Goal: Information Seeking & Learning: Learn about a topic

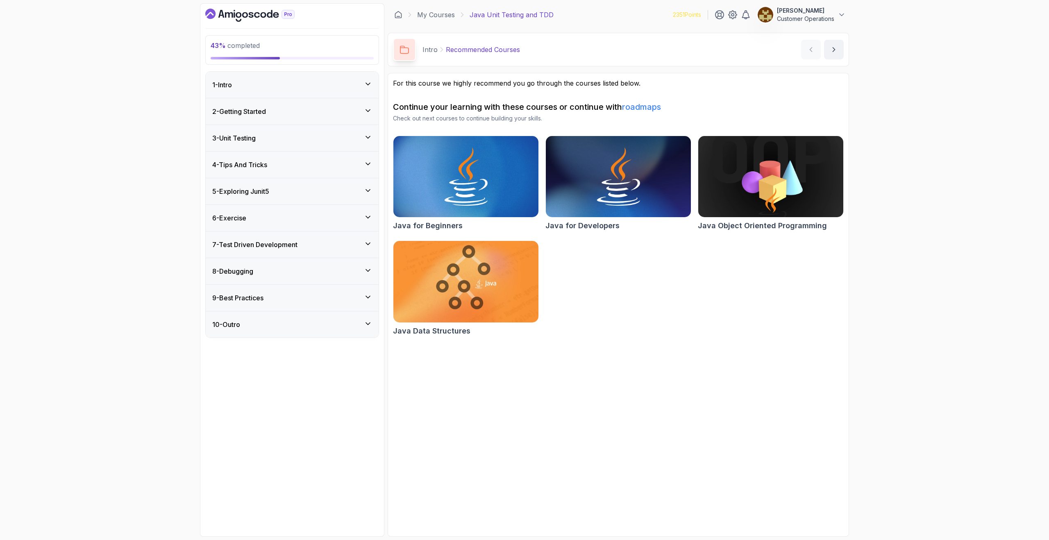
click at [254, 191] on h3 "5 - Exploring Junit5" at bounding box center [240, 191] width 57 height 10
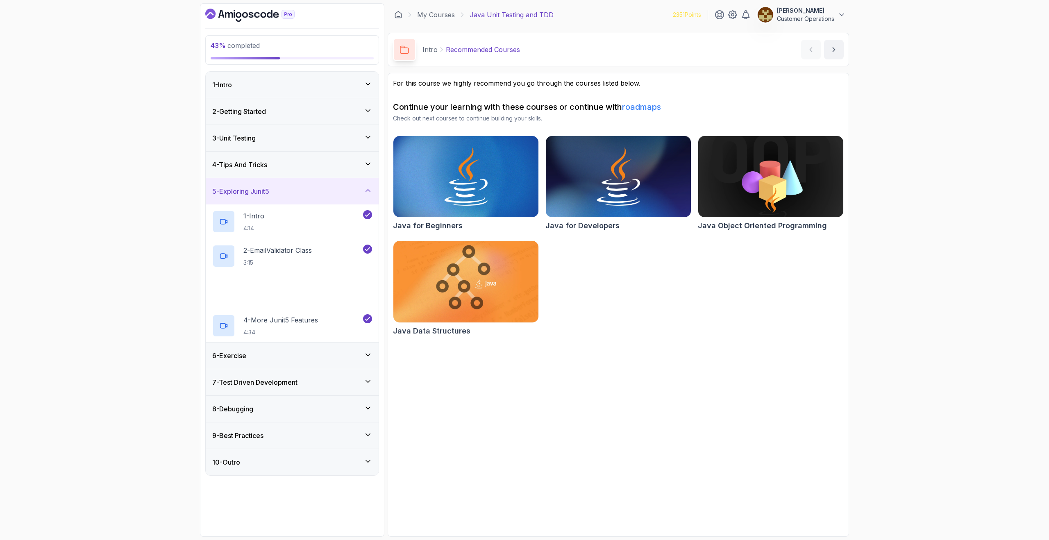
click at [254, 191] on h3 "5 - Exploring Junit5" at bounding box center [240, 191] width 57 height 10
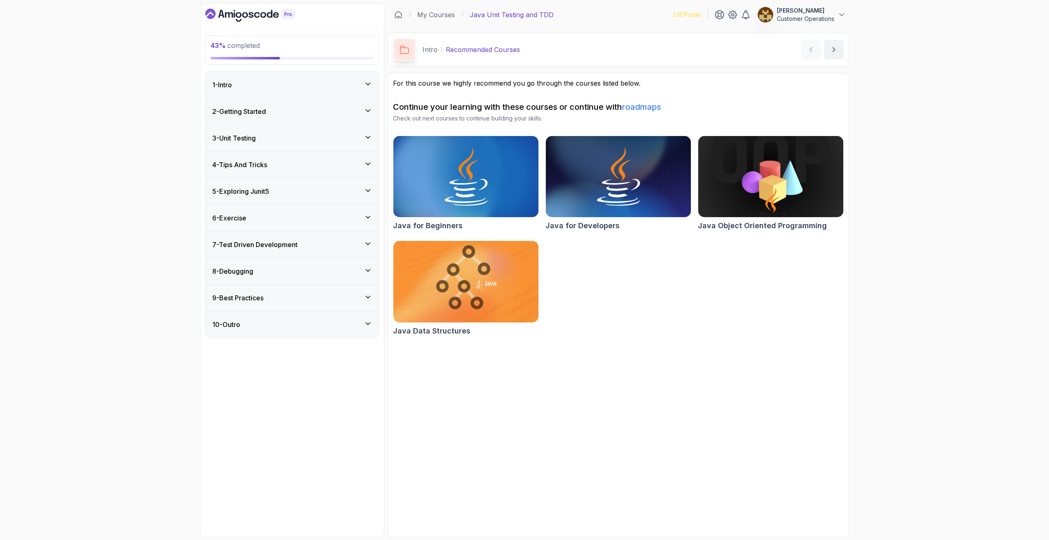
click at [256, 221] on div "6 - Exercise" at bounding box center [292, 218] width 160 height 10
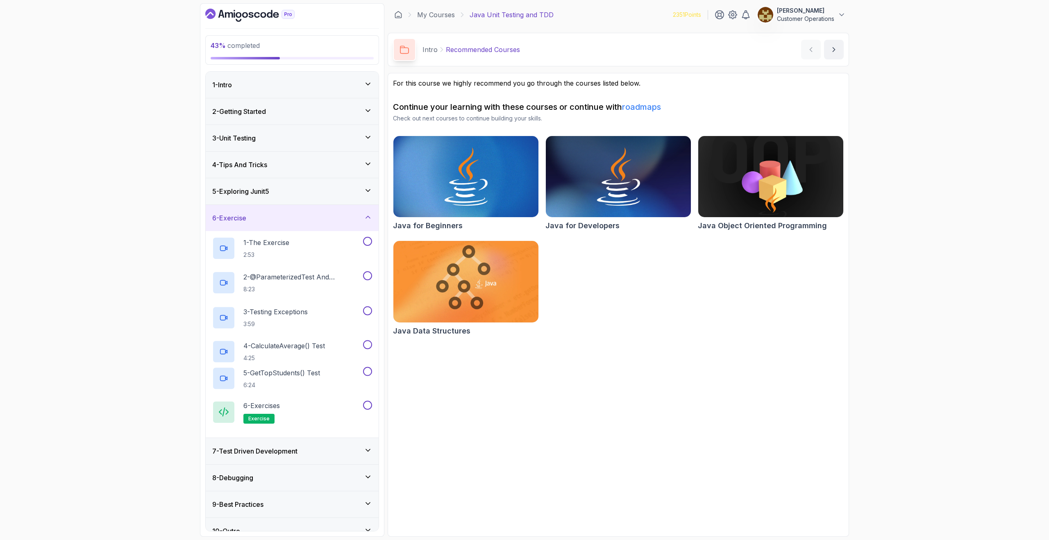
click at [255, 220] on div "6 - Exercise" at bounding box center [292, 218] width 160 height 10
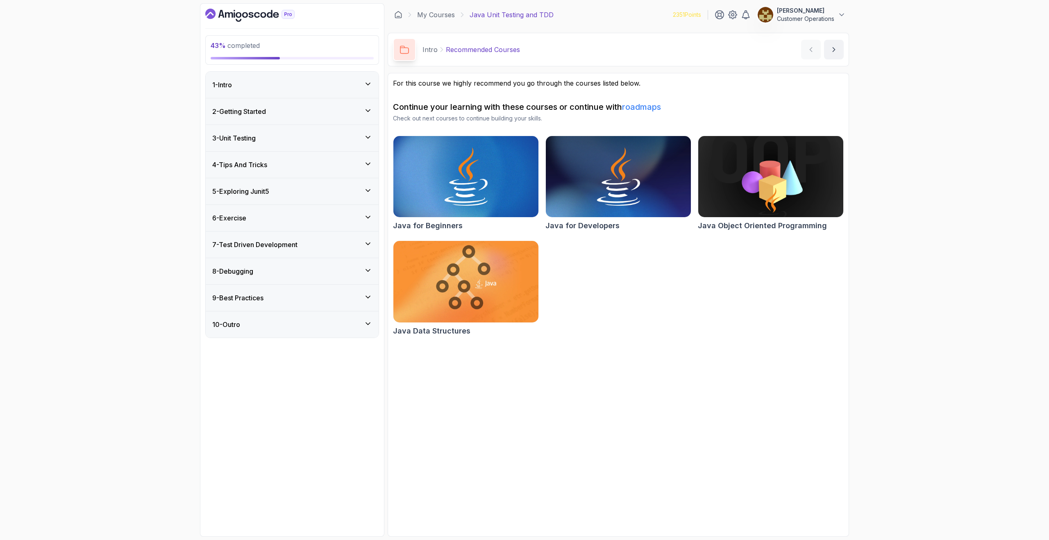
click at [269, 247] on h3 "7 - Test Driven Development" at bounding box center [254, 245] width 85 height 10
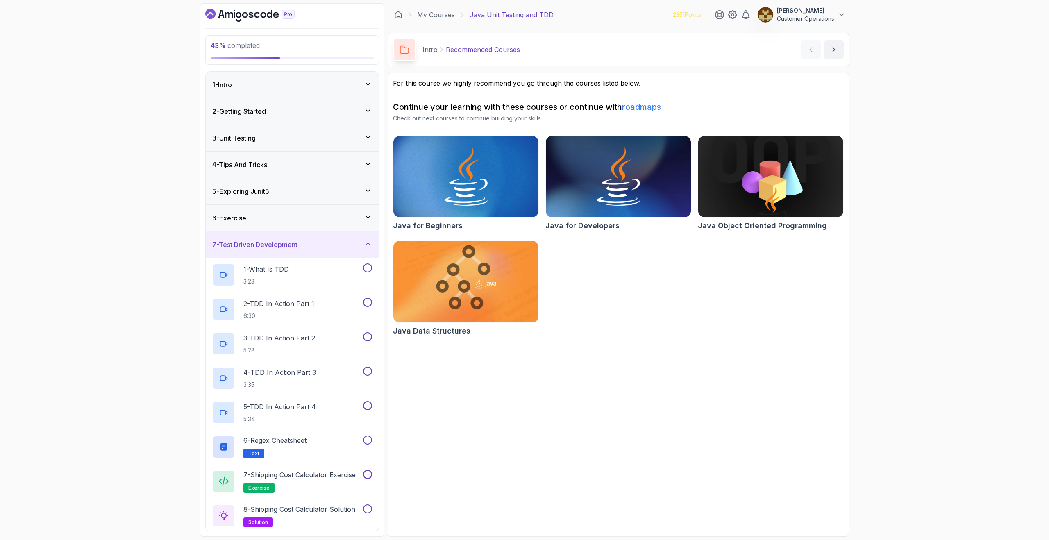
click at [272, 241] on h3 "7 - Test Driven Development" at bounding box center [254, 245] width 85 height 10
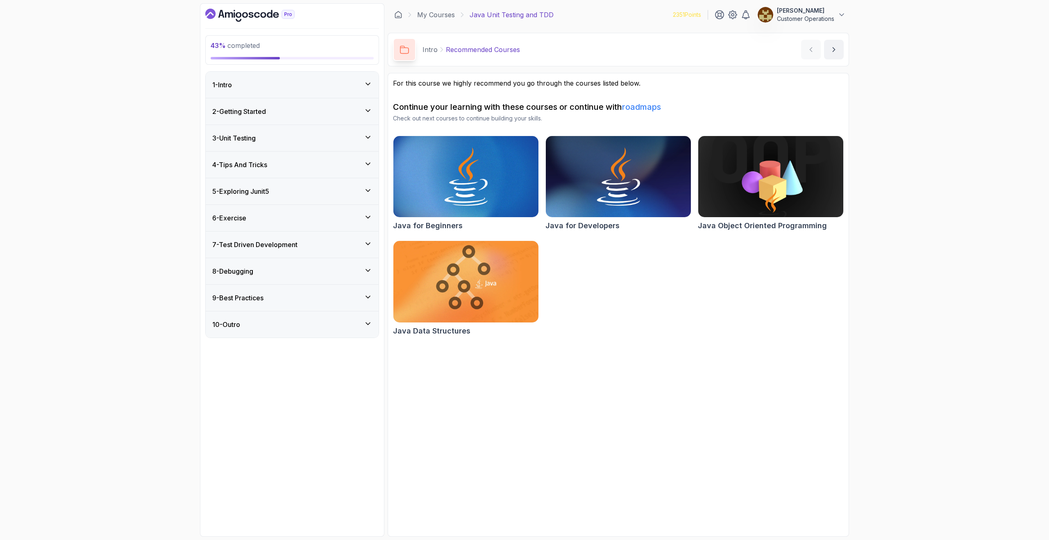
click at [245, 139] on h3 "3 - Unit Testing" at bounding box center [233, 138] width 43 height 10
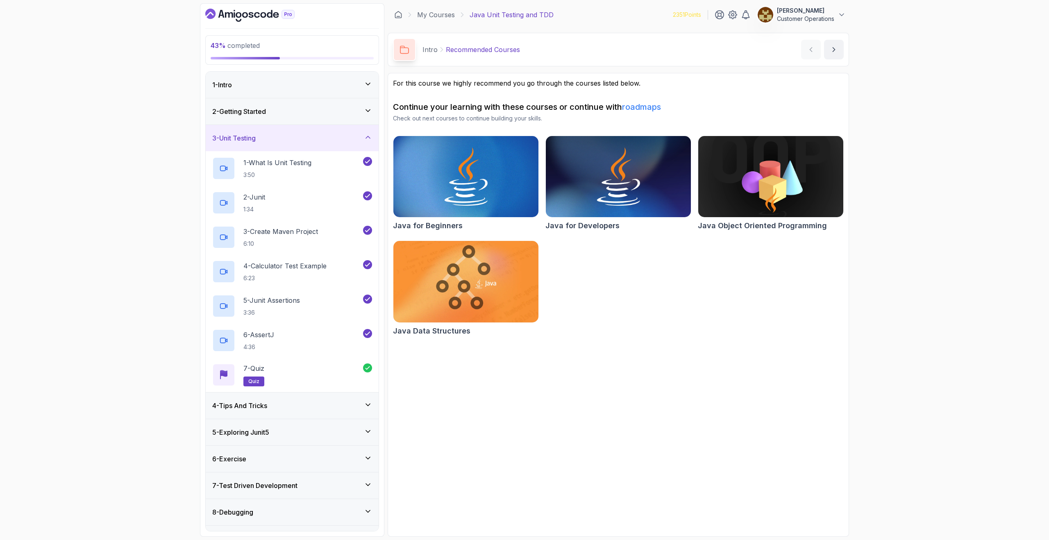
click at [245, 139] on h3 "3 - Unit Testing" at bounding box center [233, 138] width 43 height 10
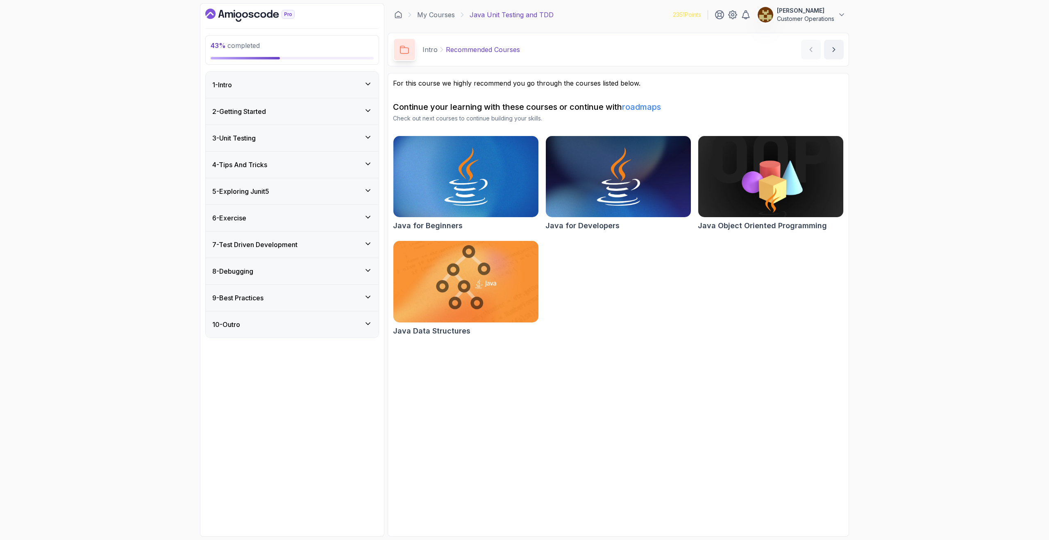
click at [250, 245] on h3 "7 - Test Driven Development" at bounding box center [254, 245] width 85 height 10
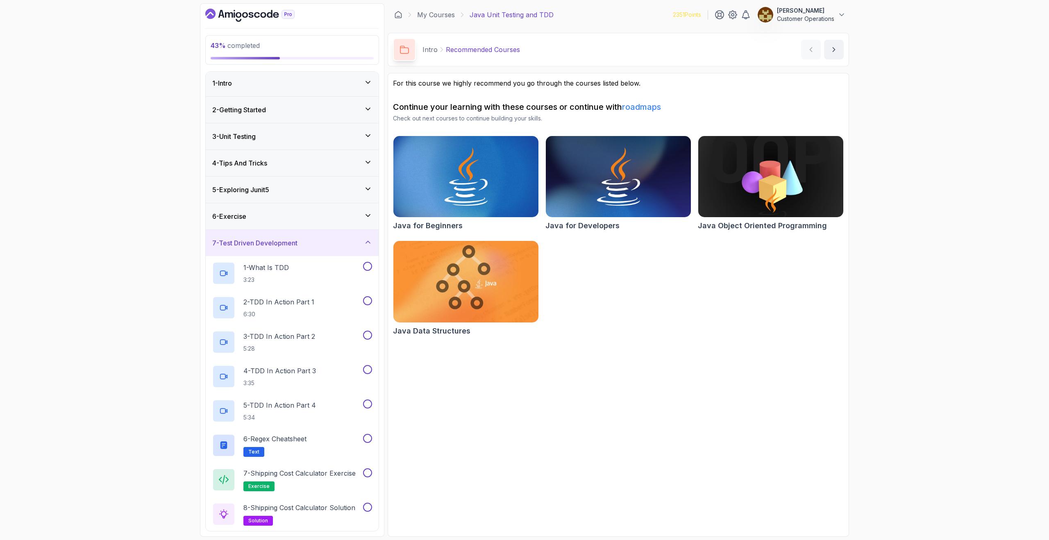
scroll to position [3, 0]
click at [261, 245] on h3 "7 - Test Driven Development" at bounding box center [254, 241] width 85 height 10
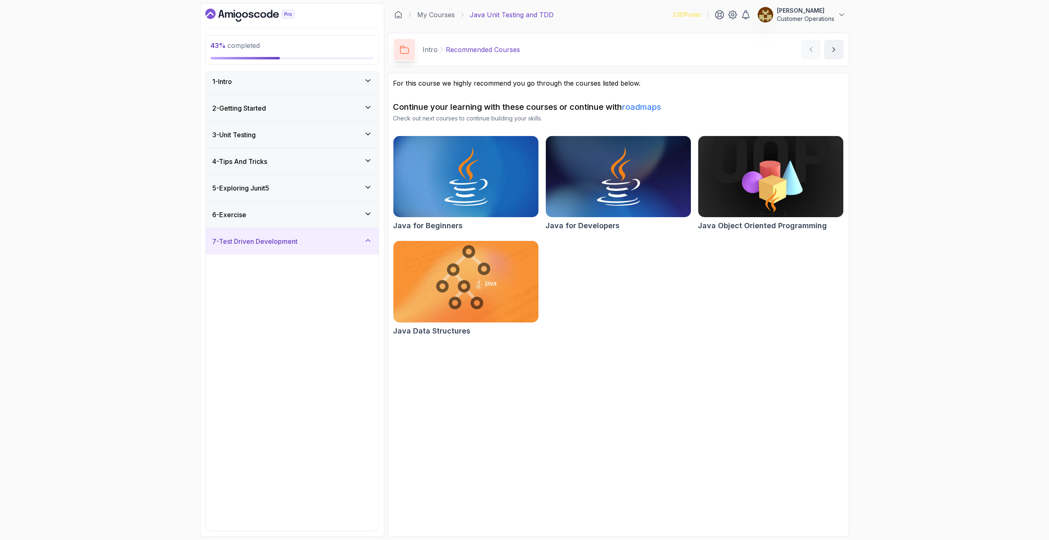
scroll to position [0, 0]
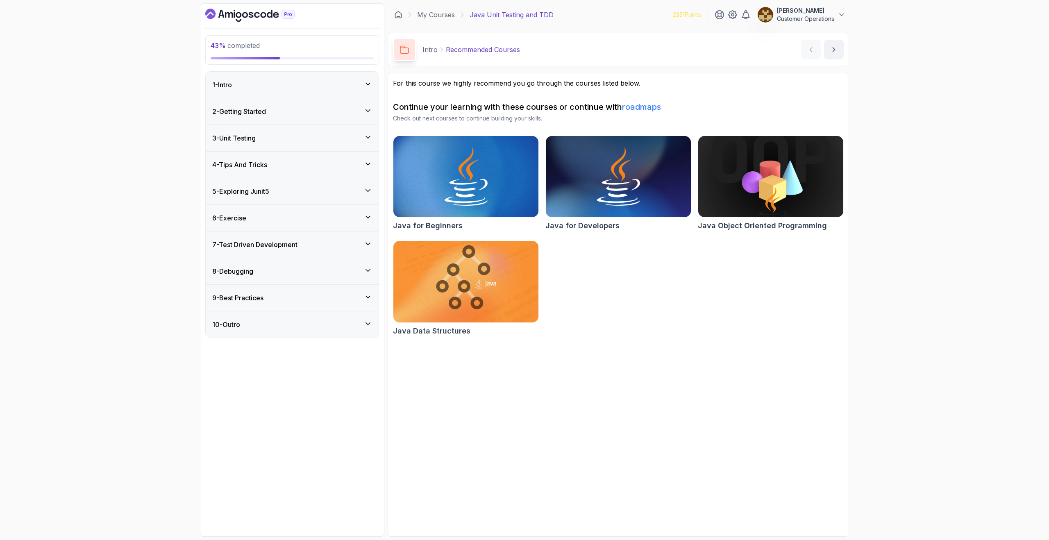
click at [237, 137] on h3 "3 - Unit Testing" at bounding box center [233, 138] width 43 height 10
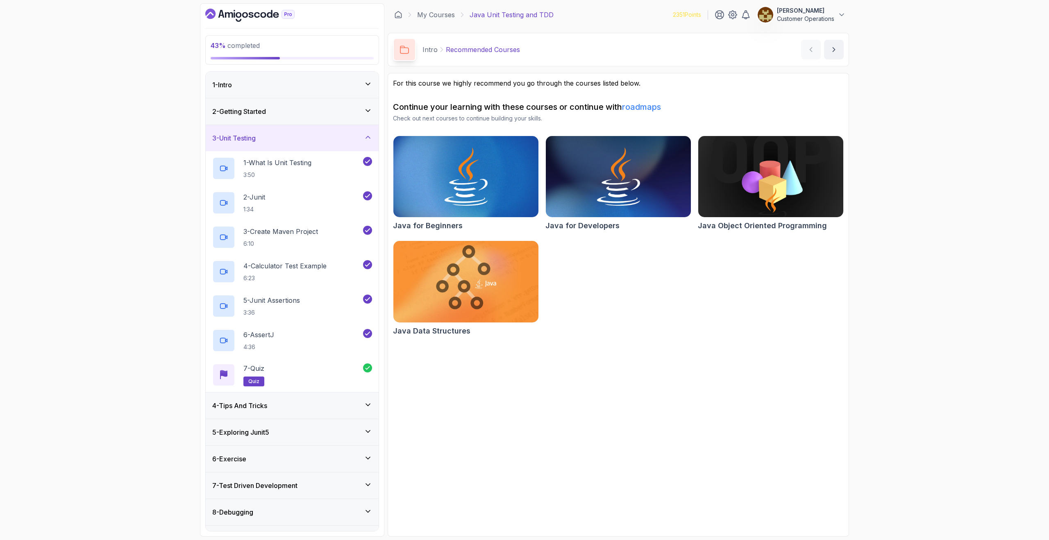
click at [293, 133] on div "3 - Unit Testing" at bounding box center [292, 138] width 160 height 10
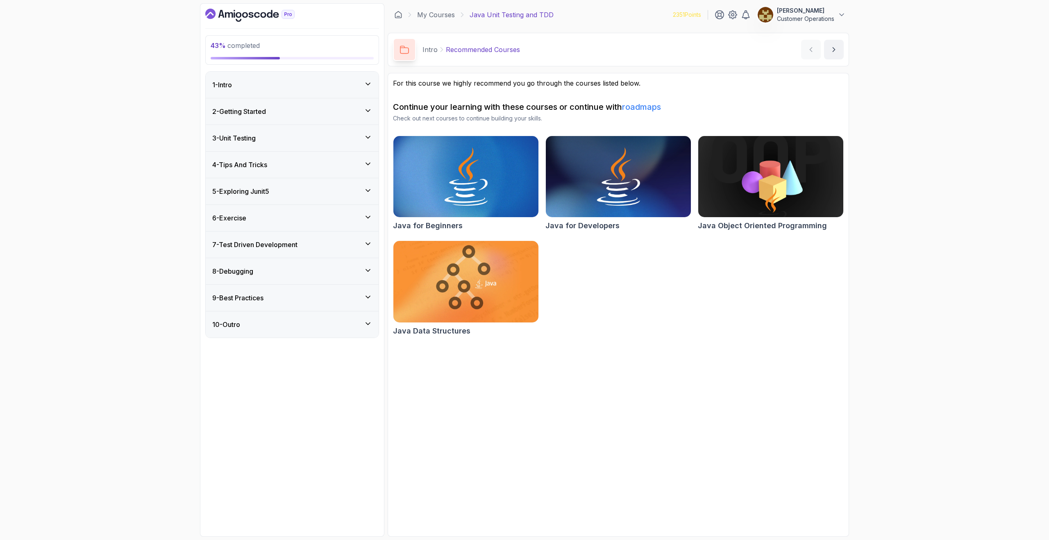
click at [275, 168] on div "4 - Tips And Tricks" at bounding box center [292, 165] width 160 height 10
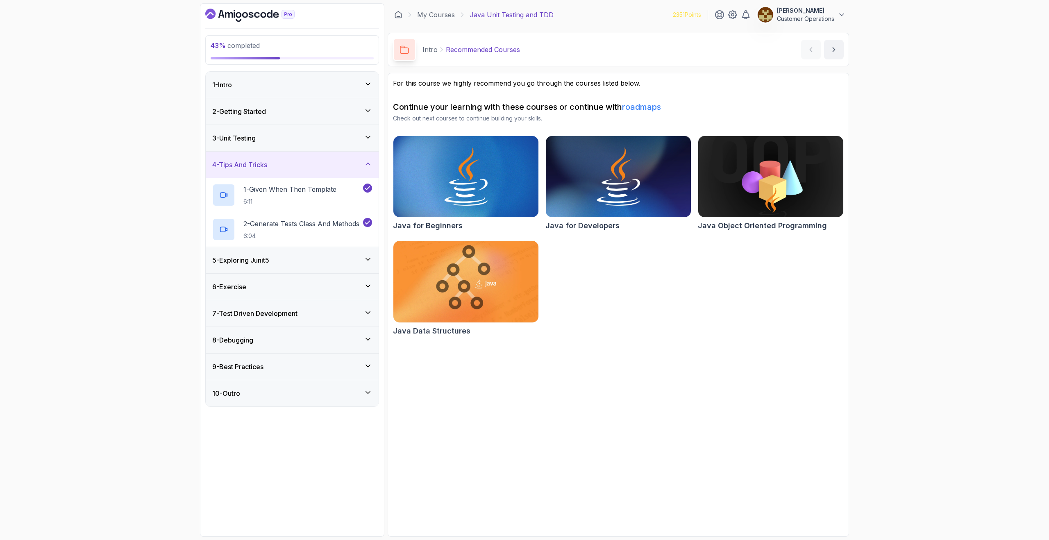
click at [279, 168] on div "4 - Tips And Tricks" at bounding box center [292, 165] width 160 height 10
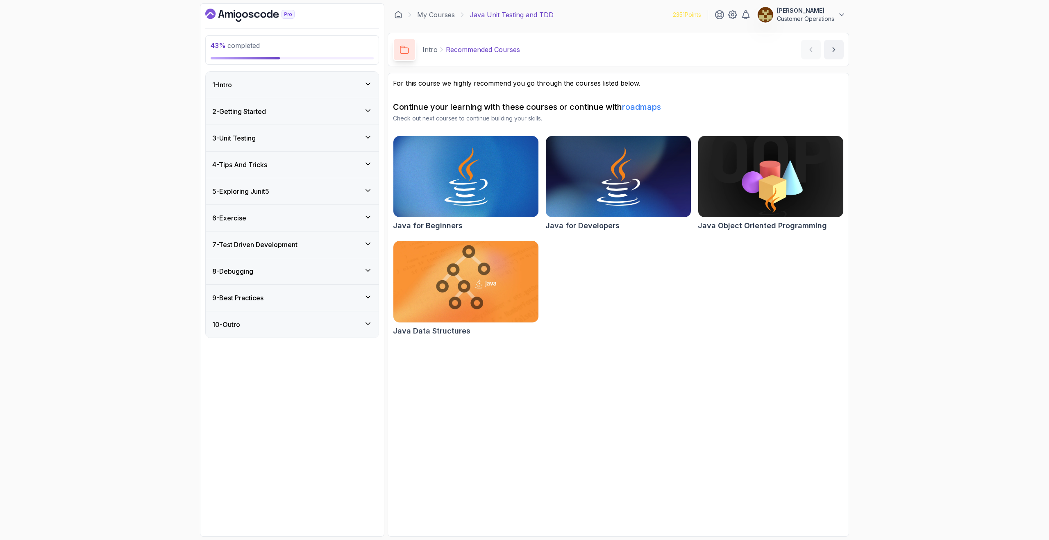
click at [268, 195] on h3 "5 - Exploring Junit5" at bounding box center [240, 191] width 57 height 10
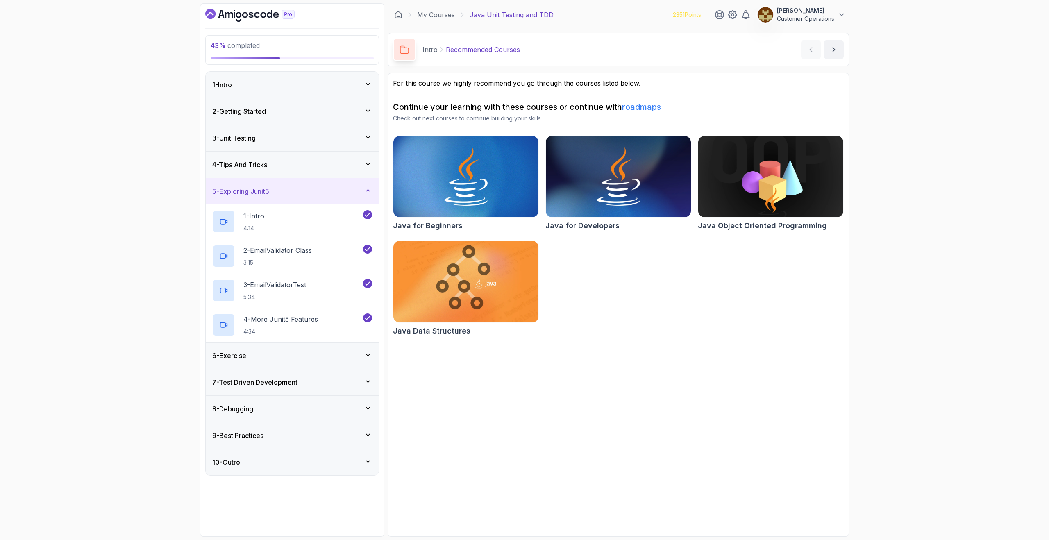
click at [289, 139] on div "3 - Unit Testing" at bounding box center [292, 138] width 160 height 10
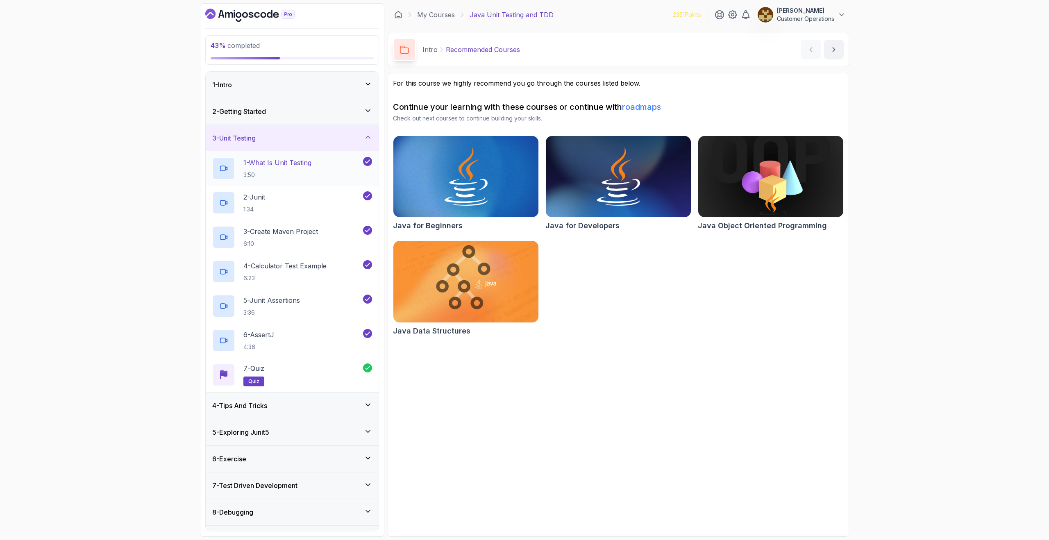
click at [282, 171] on p "3:50" at bounding box center [277, 175] width 68 height 8
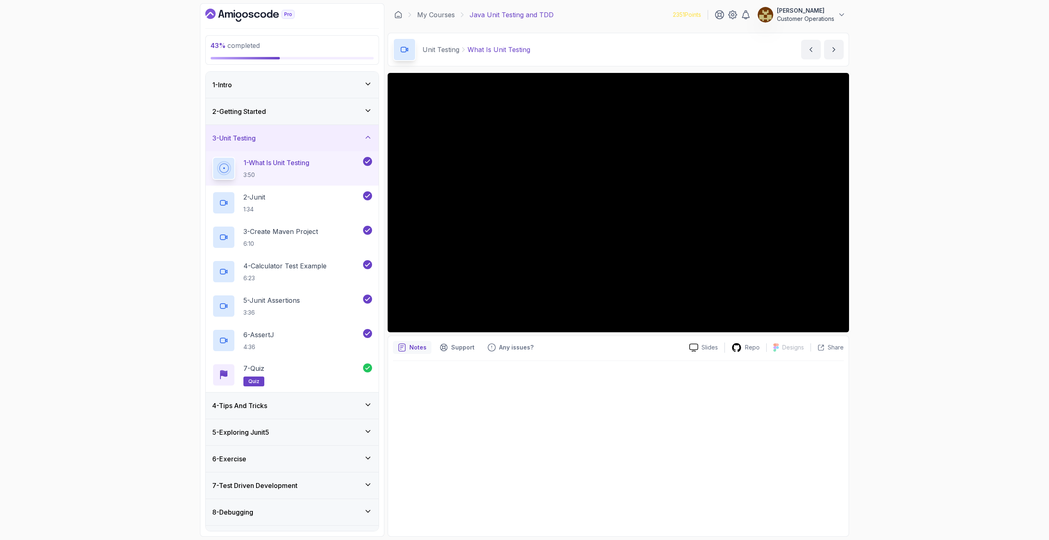
click at [257, 103] on div "2 - Getting Started" at bounding box center [292, 111] width 173 height 26
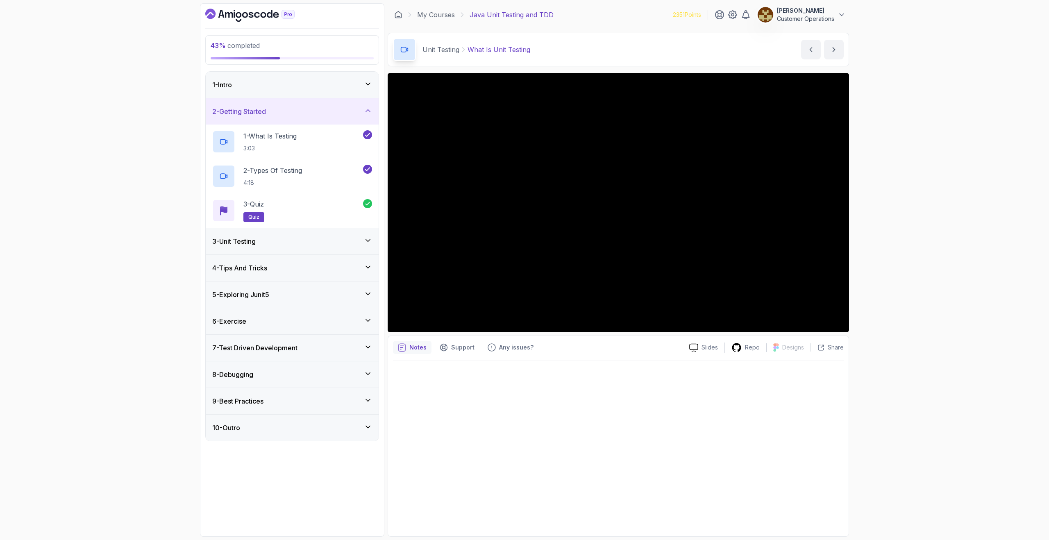
click at [256, 105] on div "2 - Getting Started" at bounding box center [292, 111] width 173 height 26
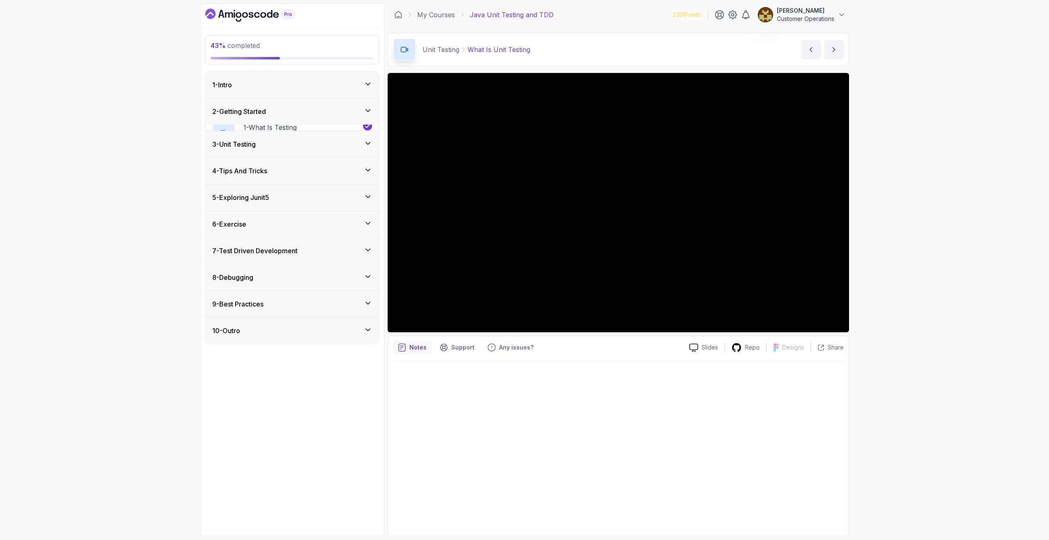
click at [257, 86] on div "1 - Intro" at bounding box center [292, 85] width 160 height 10
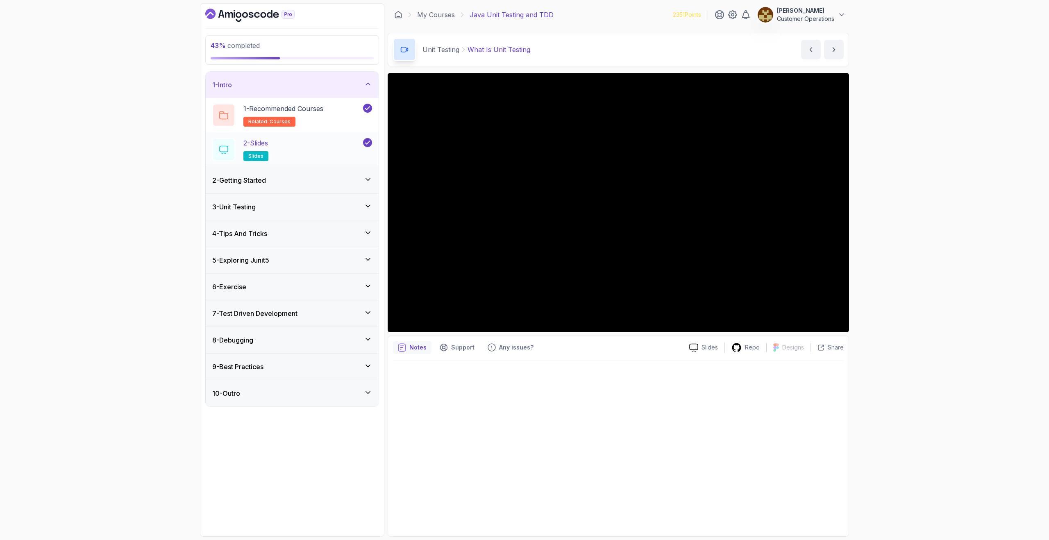
click at [282, 148] on div "2 - Slides slides" at bounding box center [286, 149] width 149 height 23
click at [268, 285] on div "6 - Exercise" at bounding box center [292, 287] width 160 height 10
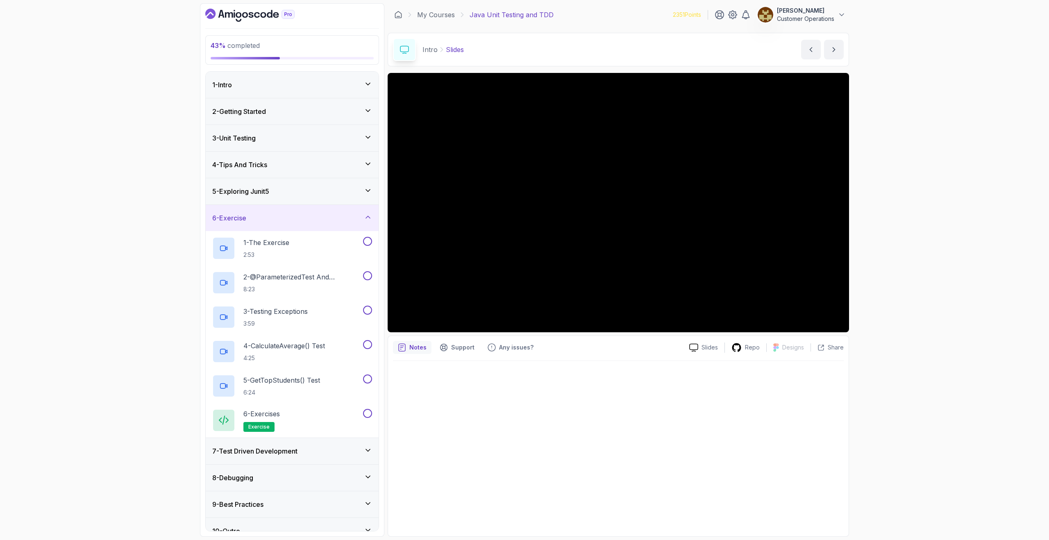
click at [264, 192] on h3 "5 - Exploring Junit5" at bounding box center [240, 191] width 57 height 10
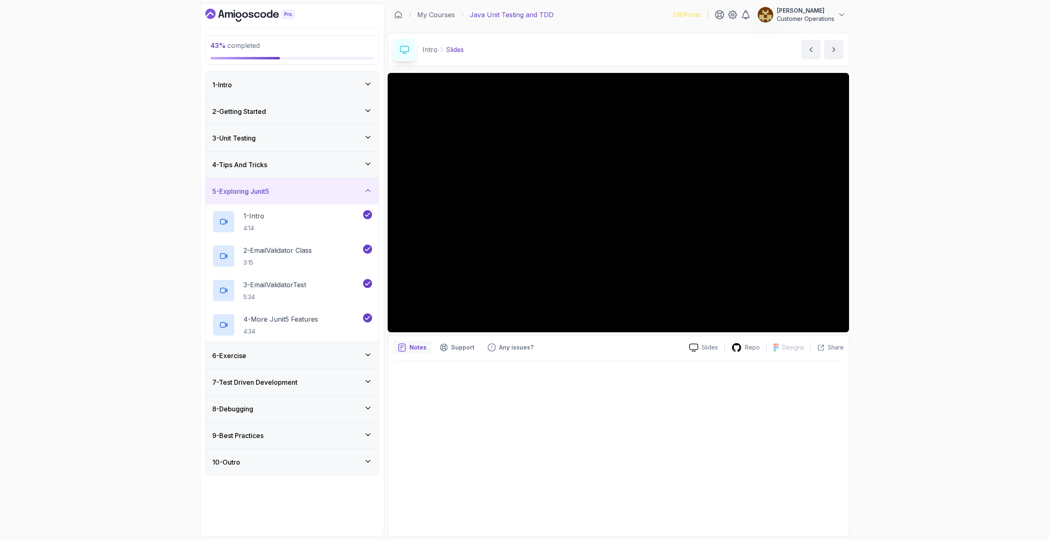
click at [267, 164] on h3 "4 - Tips And Tricks" at bounding box center [239, 165] width 55 height 10
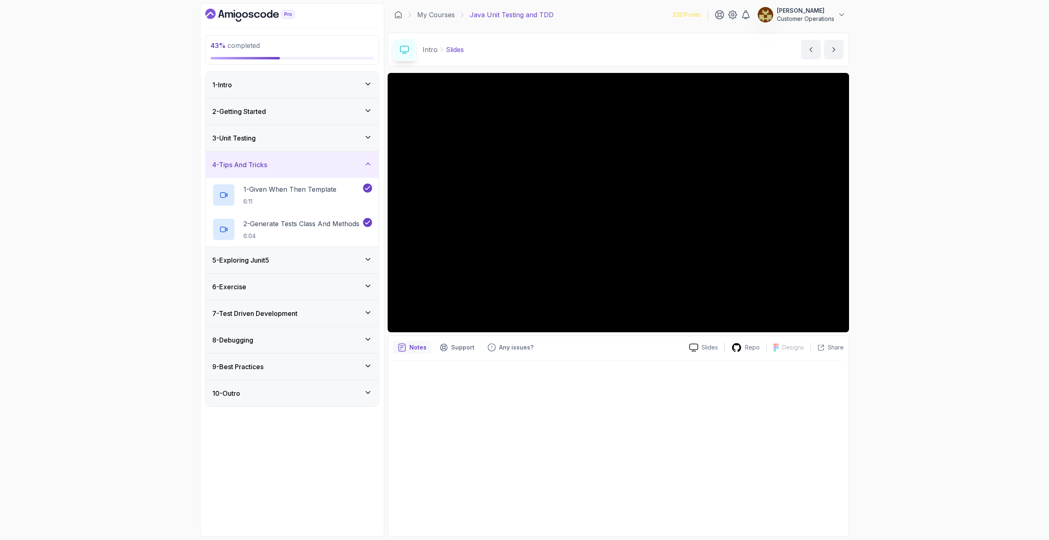
click at [271, 132] on div "3 - Unit Testing" at bounding box center [292, 138] width 173 height 26
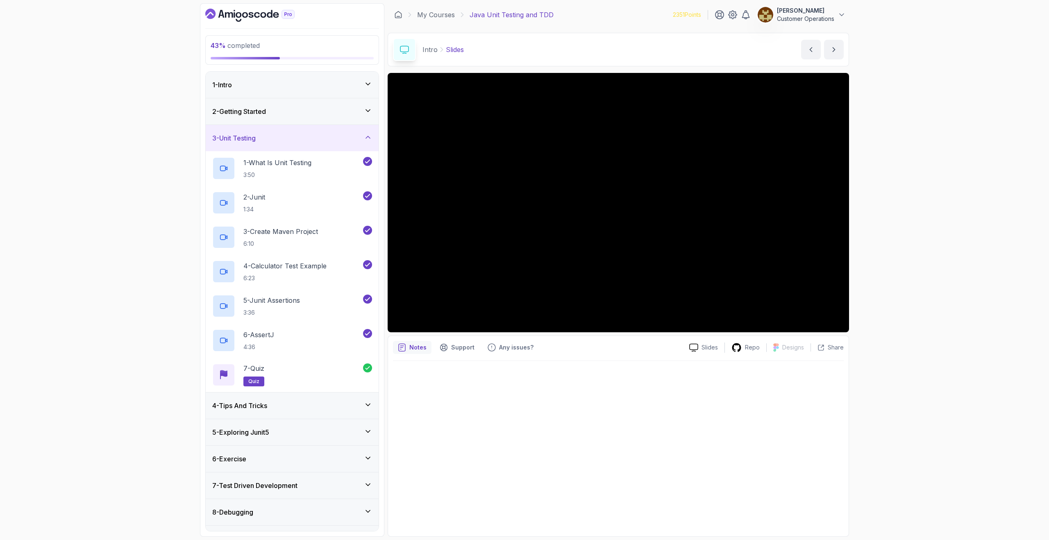
click at [270, 135] on div "3 - Unit Testing" at bounding box center [292, 138] width 160 height 10
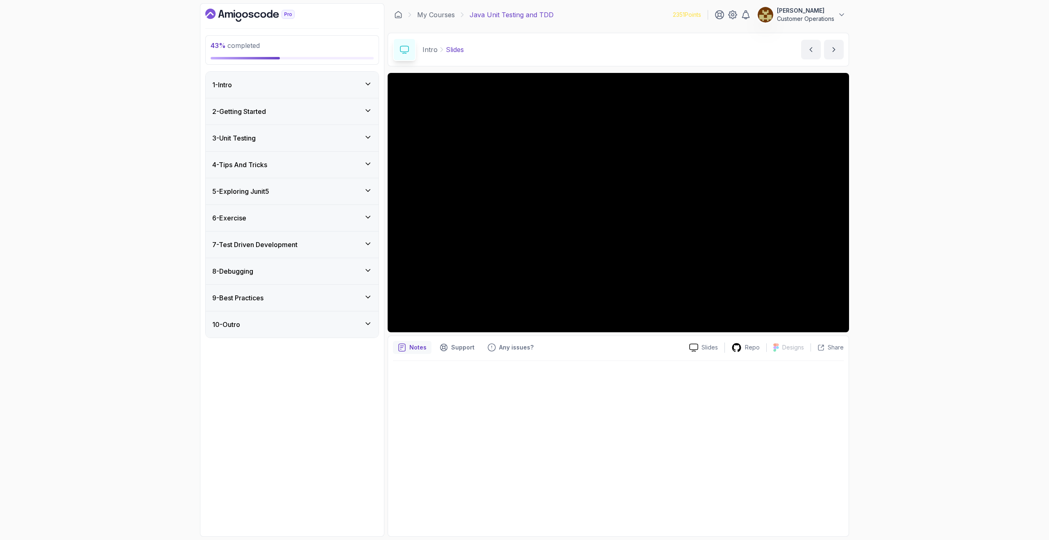
click at [266, 160] on h3 "4 - Tips And Tricks" at bounding box center [239, 165] width 55 height 10
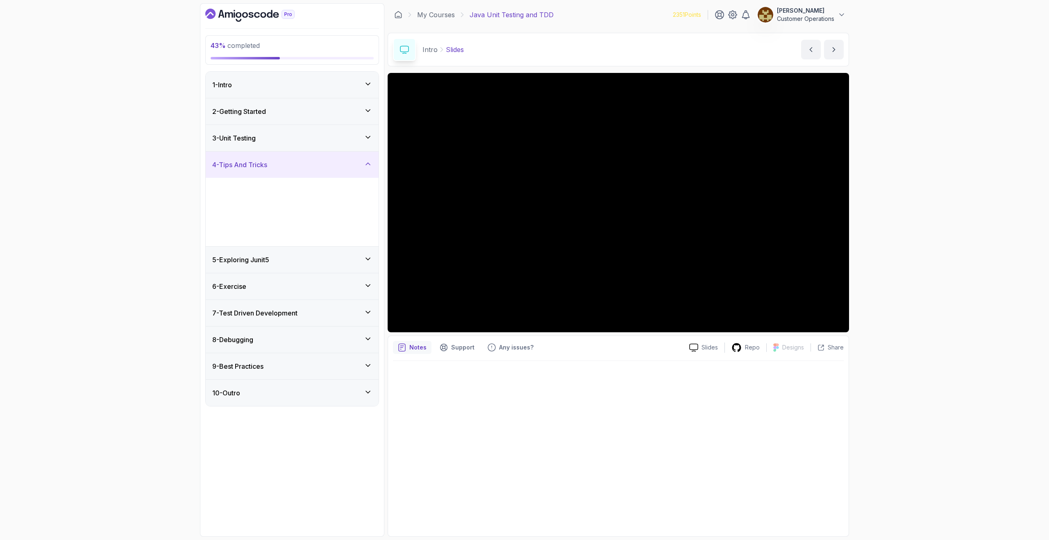
click at [265, 161] on h3 "4 - Tips And Tricks" at bounding box center [239, 165] width 55 height 10
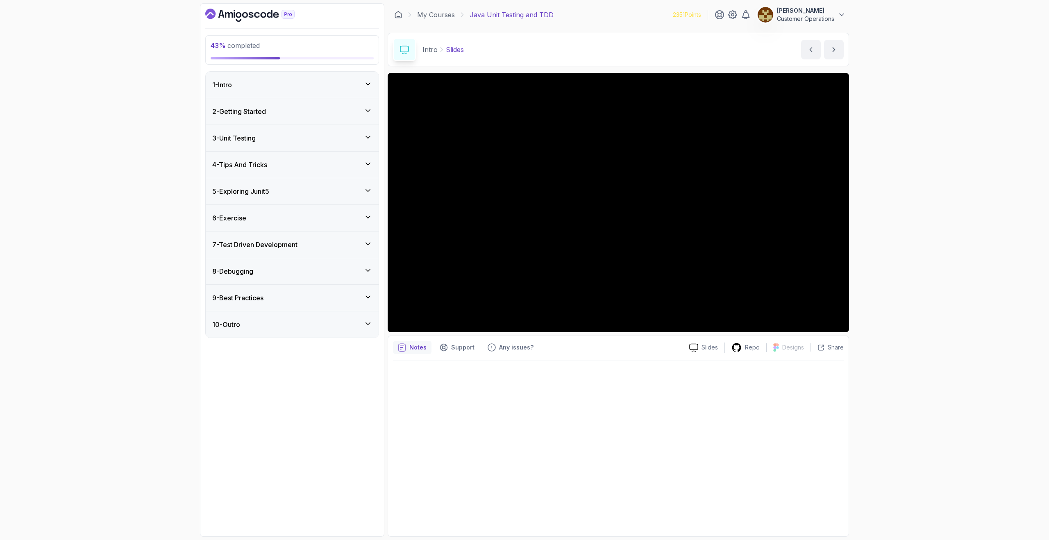
click at [256, 190] on h3 "5 - Exploring Junit5" at bounding box center [240, 191] width 57 height 10
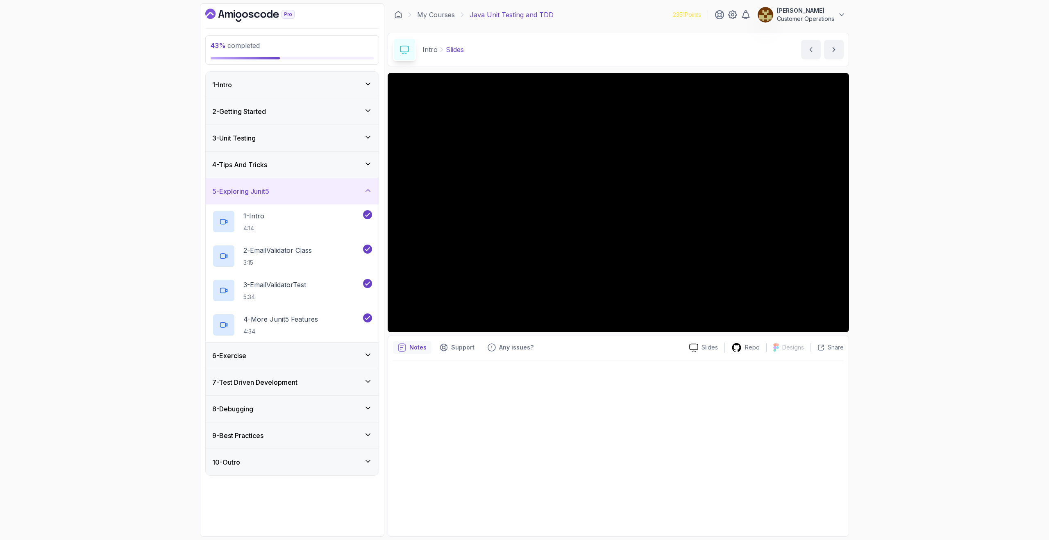
click at [290, 191] on div "5 - Exploring Junit5" at bounding box center [292, 191] width 160 height 10
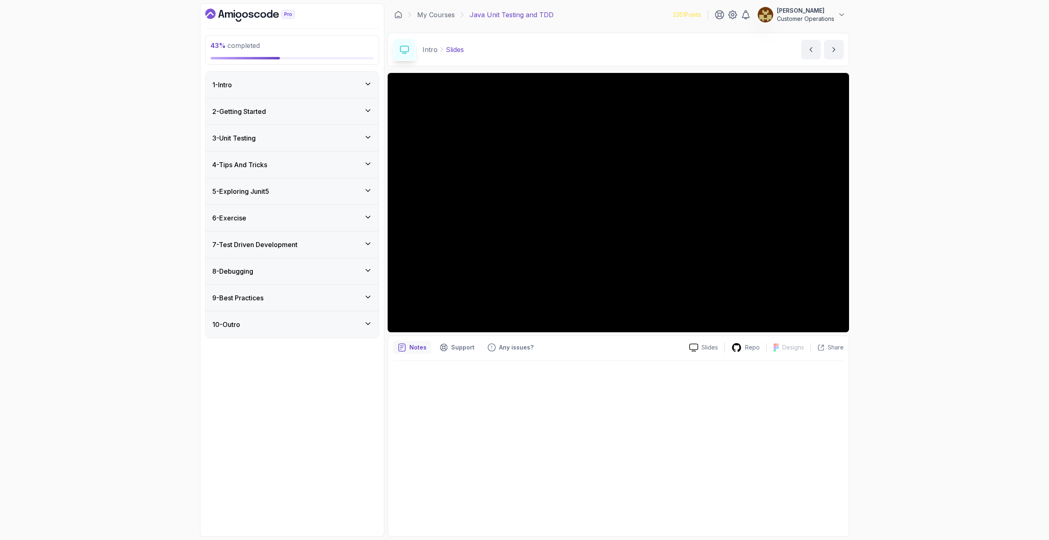
click at [288, 192] on div "5 - Exploring Junit5" at bounding box center [292, 191] width 160 height 10
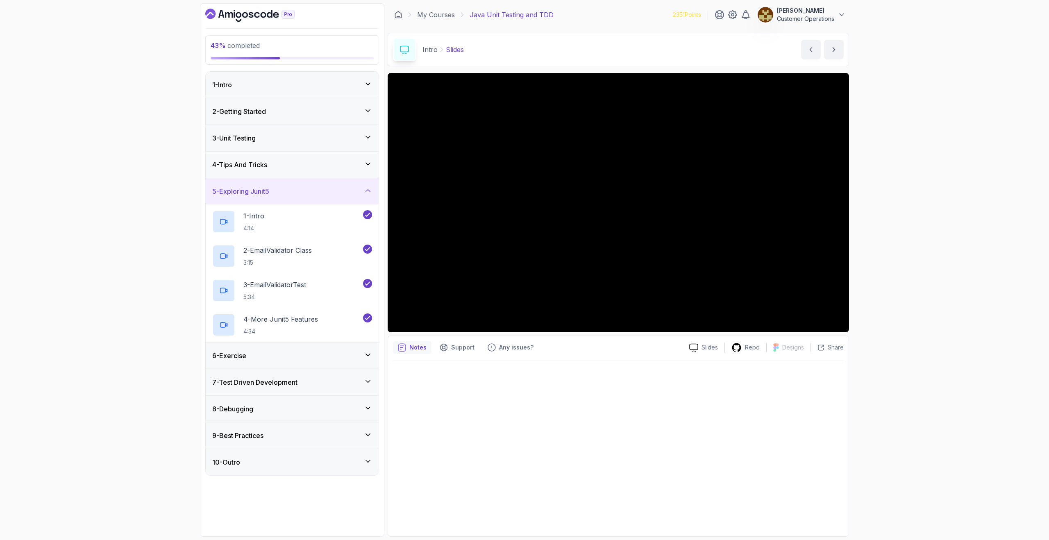
click at [291, 183] on div "5 - Exploring Junit5" at bounding box center [292, 191] width 173 height 26
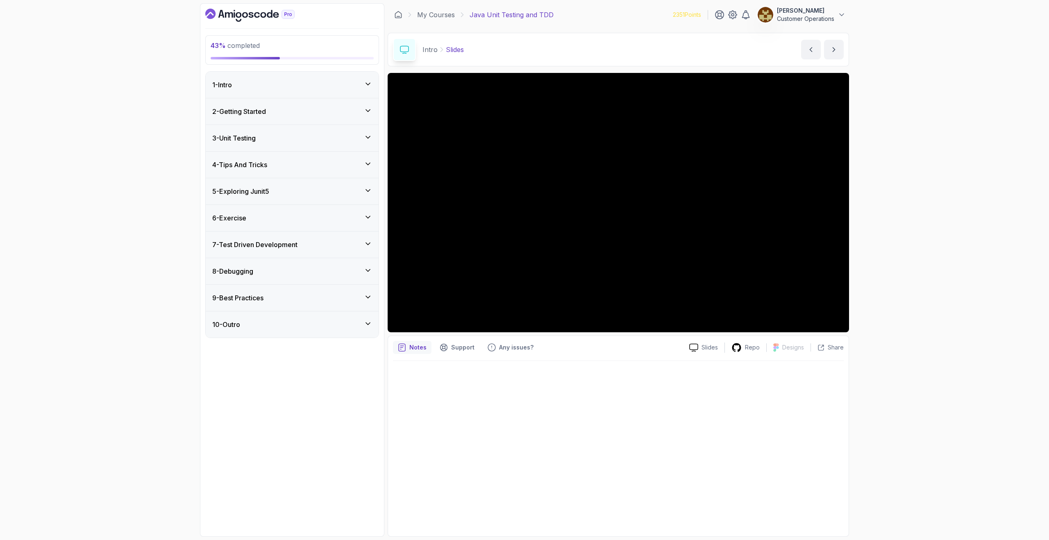
click at [288, 184] on div "5 - Exploring Junit5" at bounding box center [292, 191] width 173 height 26
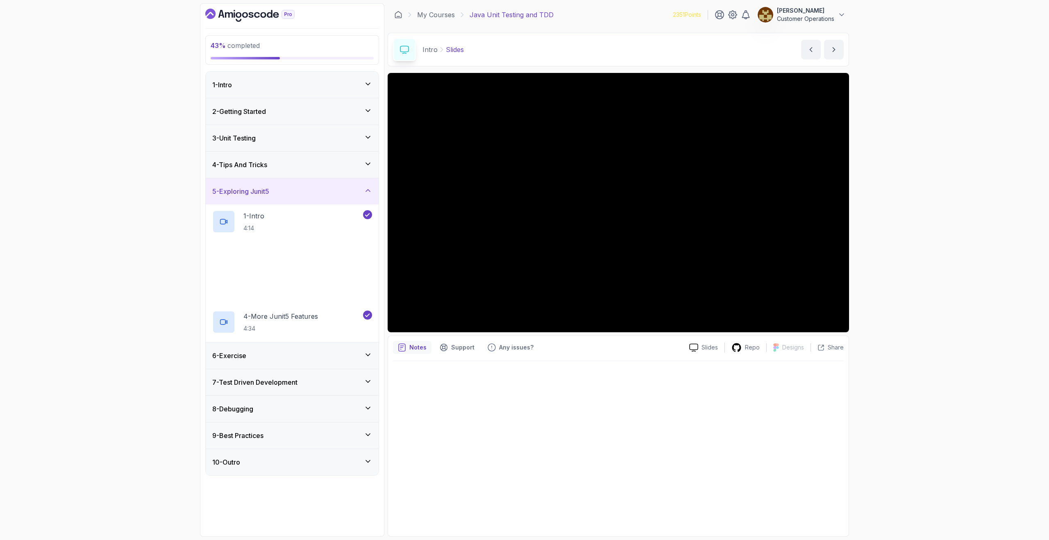
click at [290, 171] on div "4 - Tips And Tricks" at bounding box center [292, 165] width 173 height 26
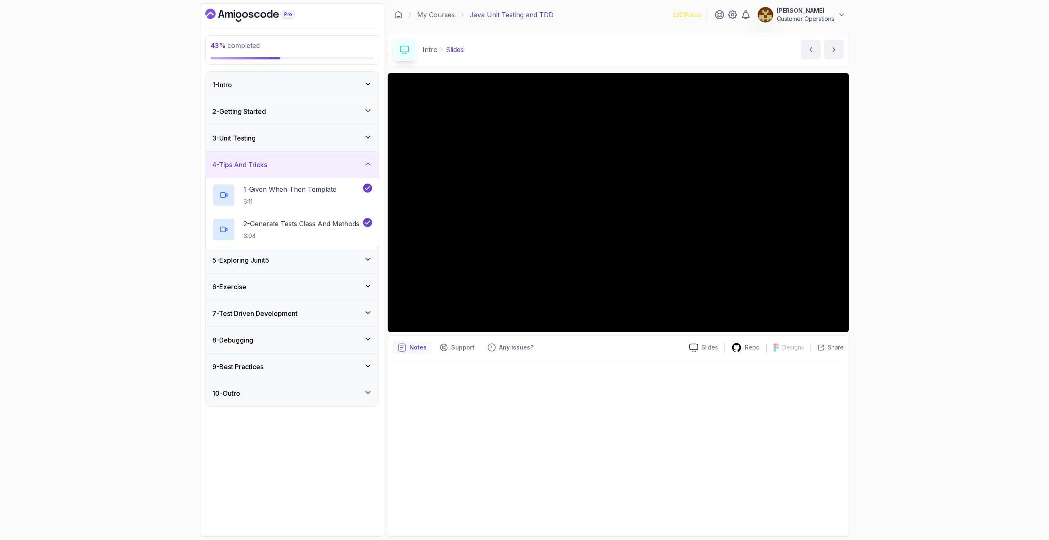
click at [290, 172] on div "4 - Tips And Tricks" at bounding box center [292, 165] width 173 height 26
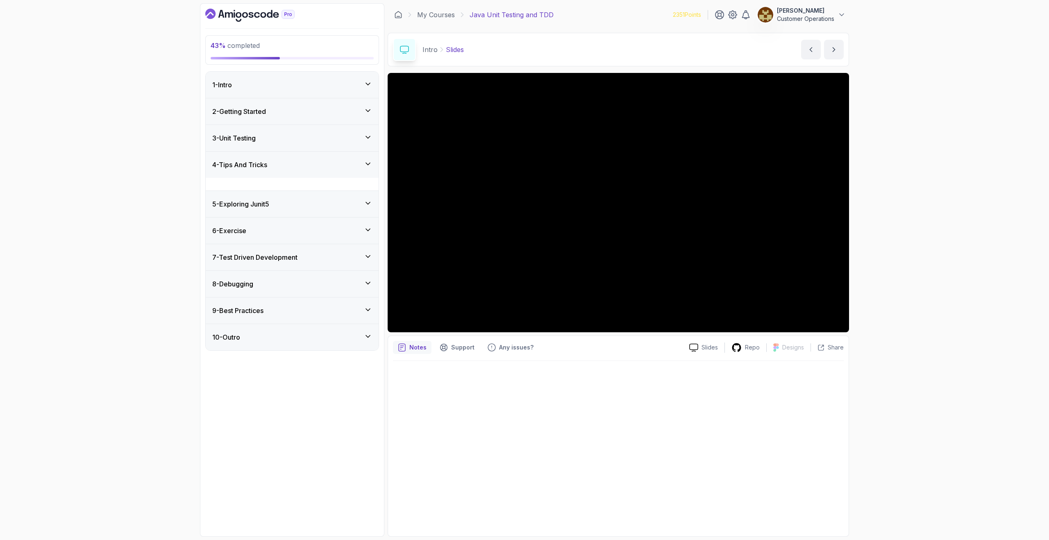
drag, startPoint x: 295, startPoint y: 186, endPoint x: 297, endPoint y: 196, distance: 9.6
click at [296, 195] on div "1 - Intro 2 - Getting Started 3 - Unit Testing 4 - Tips And Tricks 1 - Given Wh…" at bounding box center [292, 211] width 173 height 279
click at [295, 194] on div "5 - Exploring Junit5" at bounding box center [292, 191] width 160 height 10
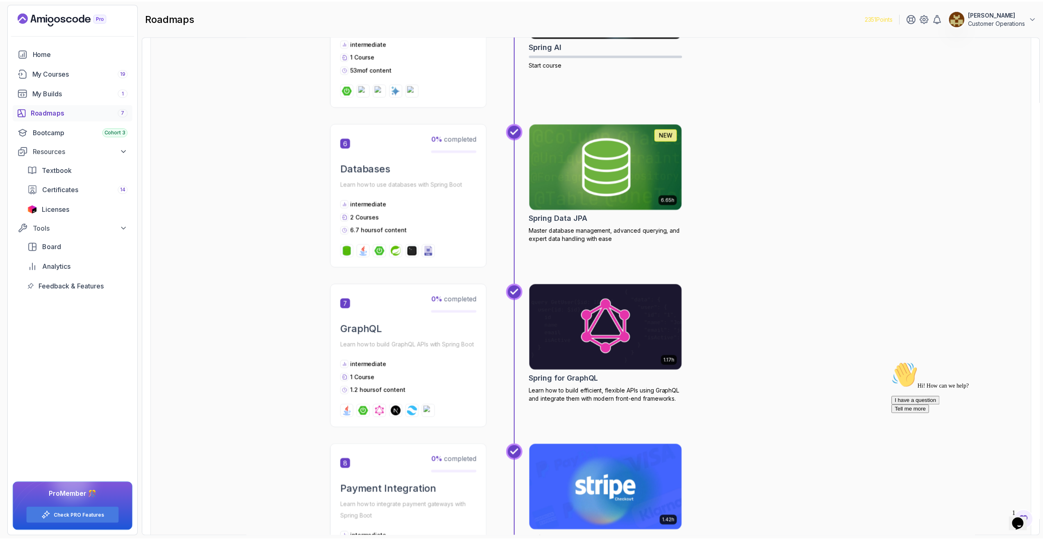
scroll to position [884, 0]
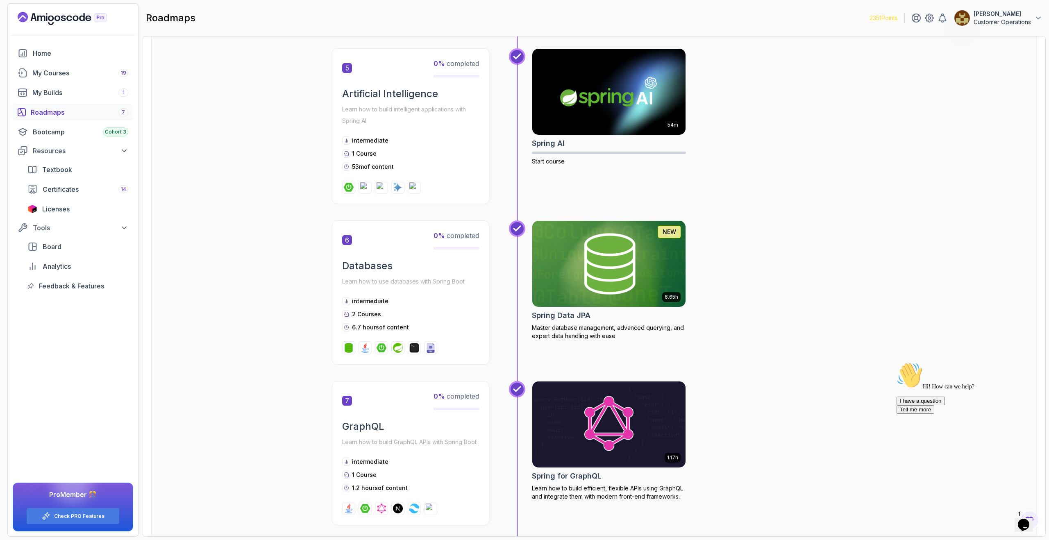
drag, startPoint x: 708, startPoint y: 323, endPoint x: 545, endPoint y: 323, distance: 163.5
click at [541, 322] on div "6.65h NEW Spring Data JPA Master database management, advanced querying, and ex…" at bounding box center [694, 292] width 325 height 144
click at [549, 325] on p "Master database management, advanced querying, and expert data handling with ea…" at bounding box center [609, 332] width 154 height 16
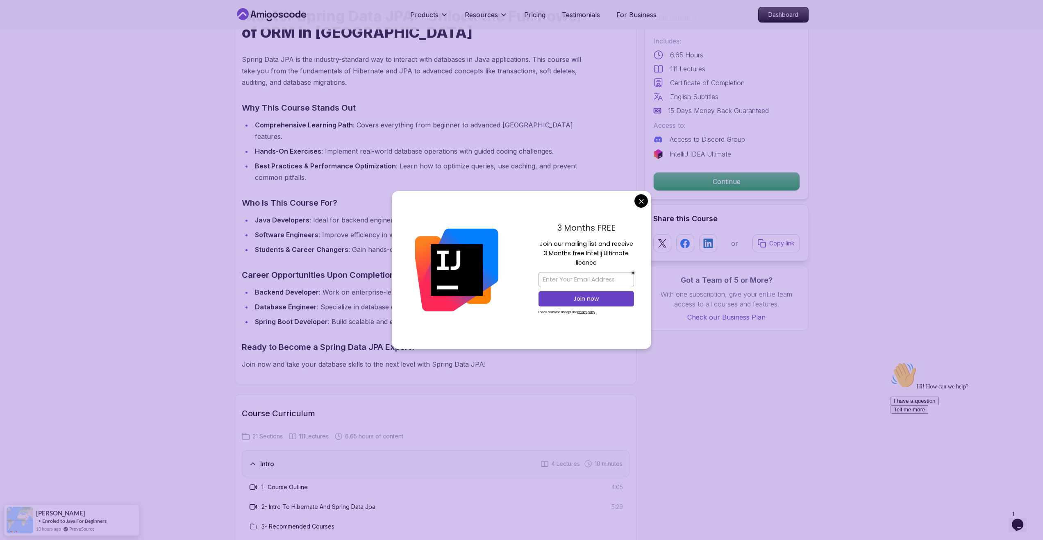
scroll to position [626, 0]
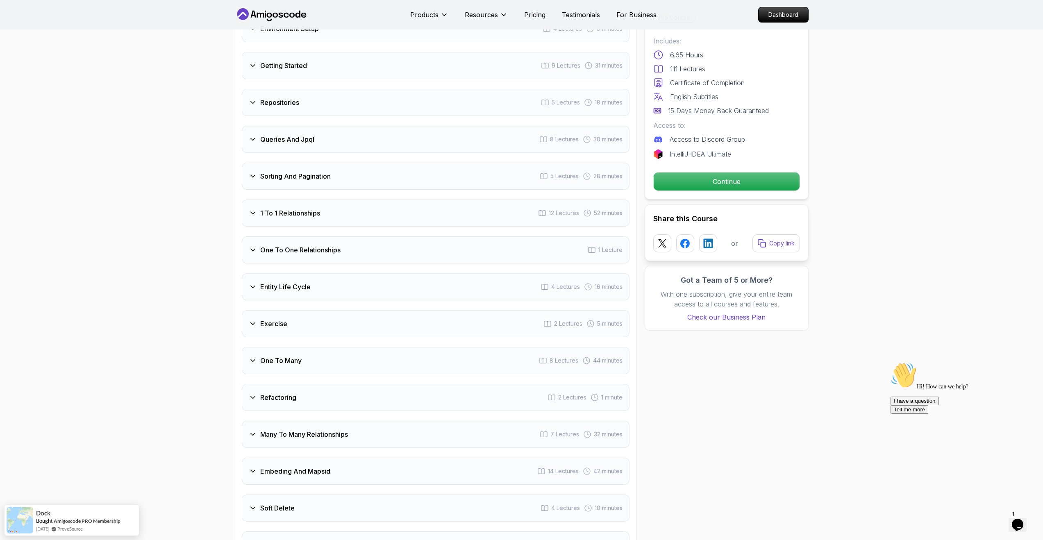
scroll to position [1235, 0]
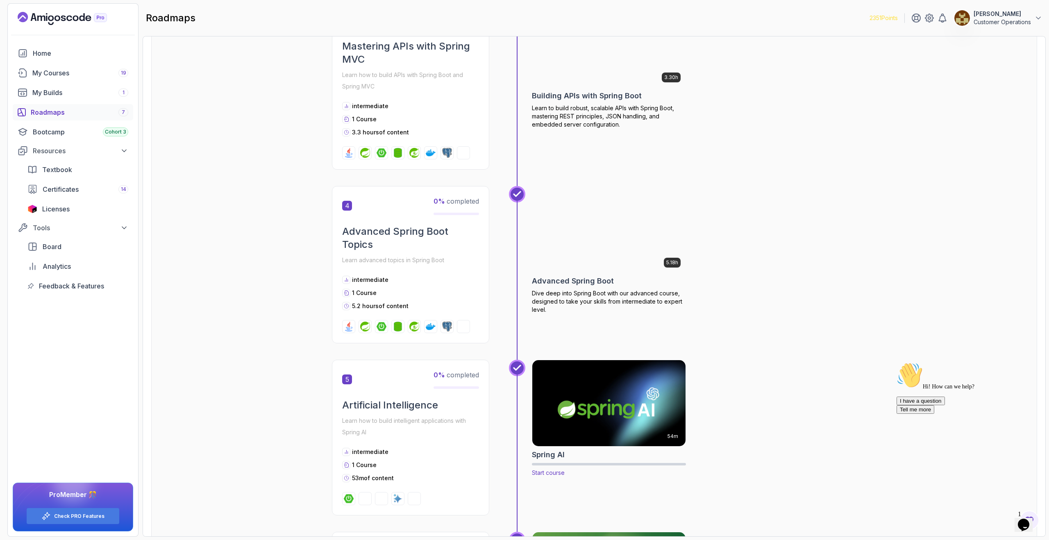
scroll to position [600, 0]
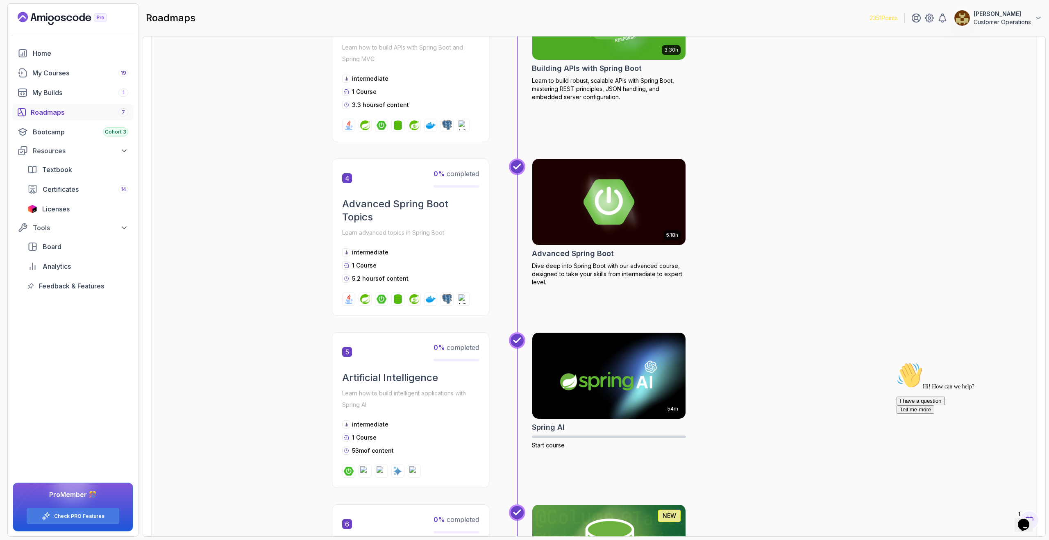
click at [722, 191] on div "5.18h Advanced Spring Boot Dive deep into Spring Boot with our advanced course,…" at bounding box center [694, 237] width 325 height 157
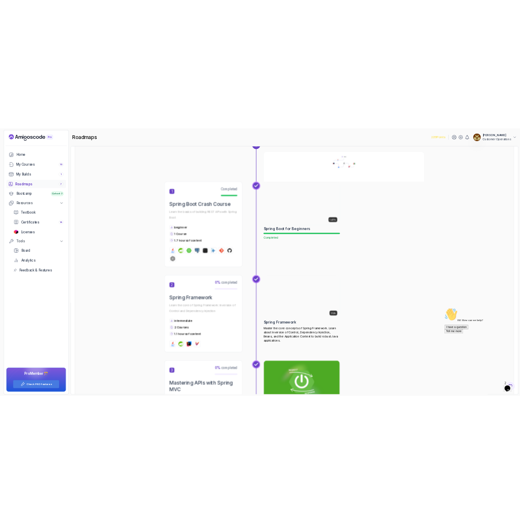
scroll to position [64, 0]
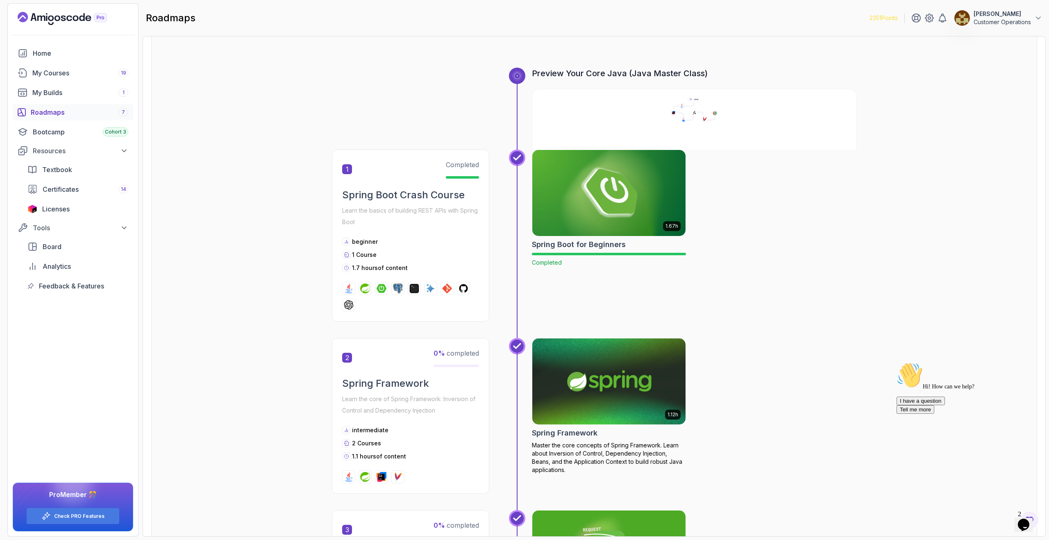
click at [647, 399] on img at bounding box center [609, 381] width 161 height 90
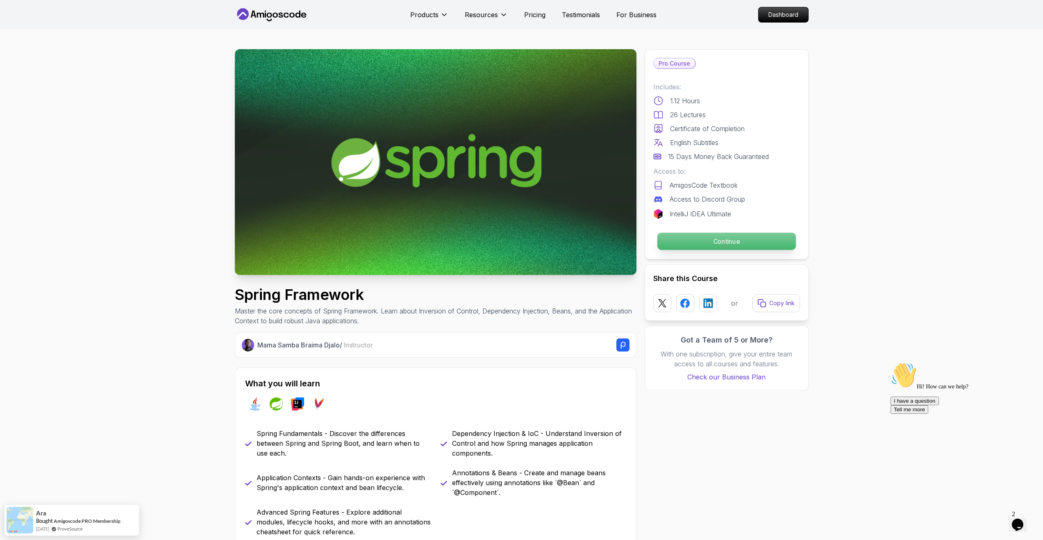
click at [708, 240] on p "Continue" at bounding box center [726, 241] width 138 height 17
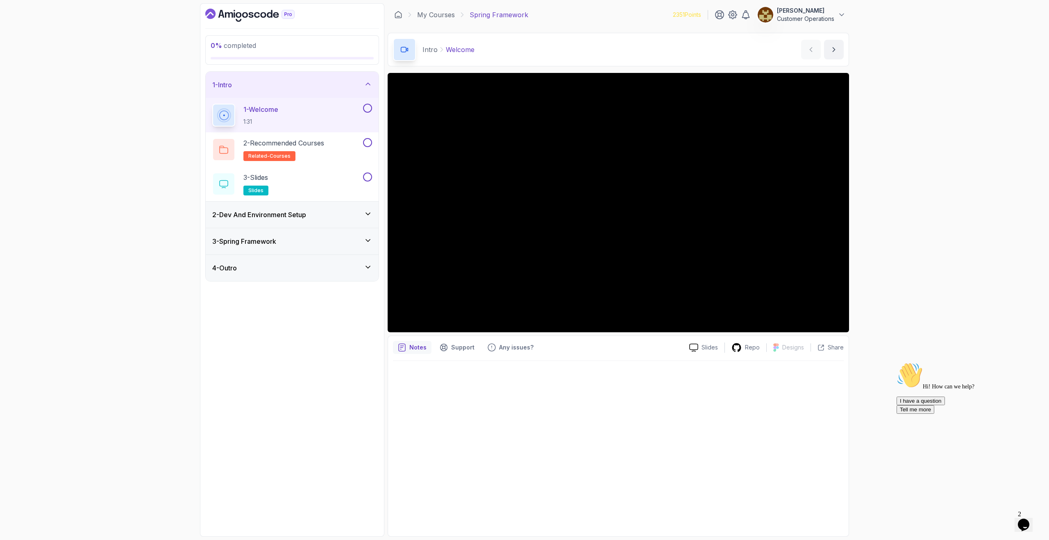
drag, startPoint x: 1033, startPoint y: 423, endPoint x: 1922, endPoint y: 757, distance: 949.9
click at [896, 362] on icon "Chat attention grabber" at bounding box center [896, 362] width 0 height 0
click at [970, 306] on div "0 % completed 1 - Intro 1 - Welcome 1:31 2 - Recommended Courses related-course…" at bounding box center [524, 270] width 1049 height 540
click at [906, 220] on div "0 % completed 1 - Intro 1 - Welcome 1:31 2 - Recommended Courses related-course…" at bounding box center [524, 270] width 1049 height 540
click at [571, 48] on div "Intro Welcome Welcome by [PERSON_NAME]" at bounding box center [618, 50] width 461 height 34
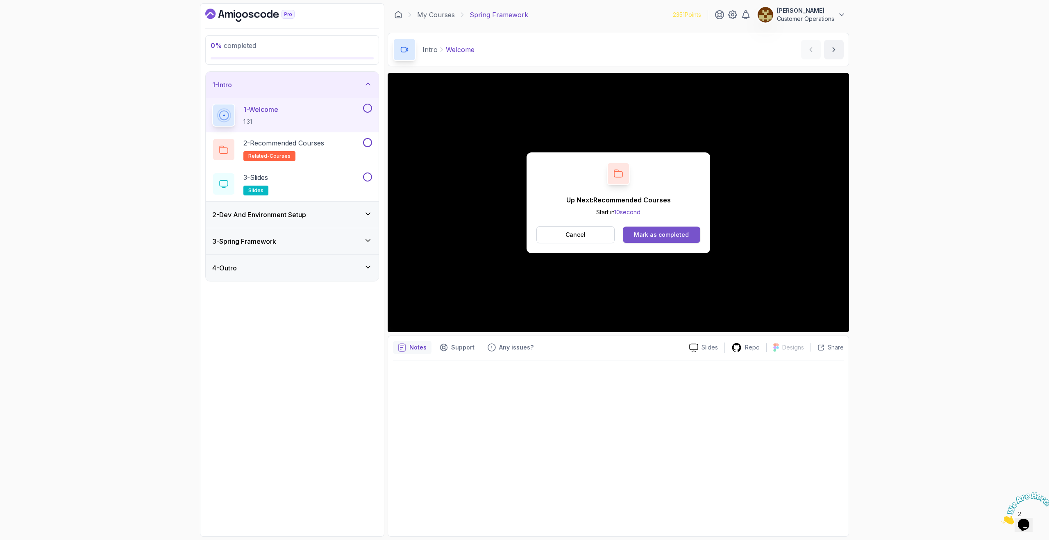
click at [649, 228] on button "Mark as completed" at bounding box center [661, 235] width 77 height 16
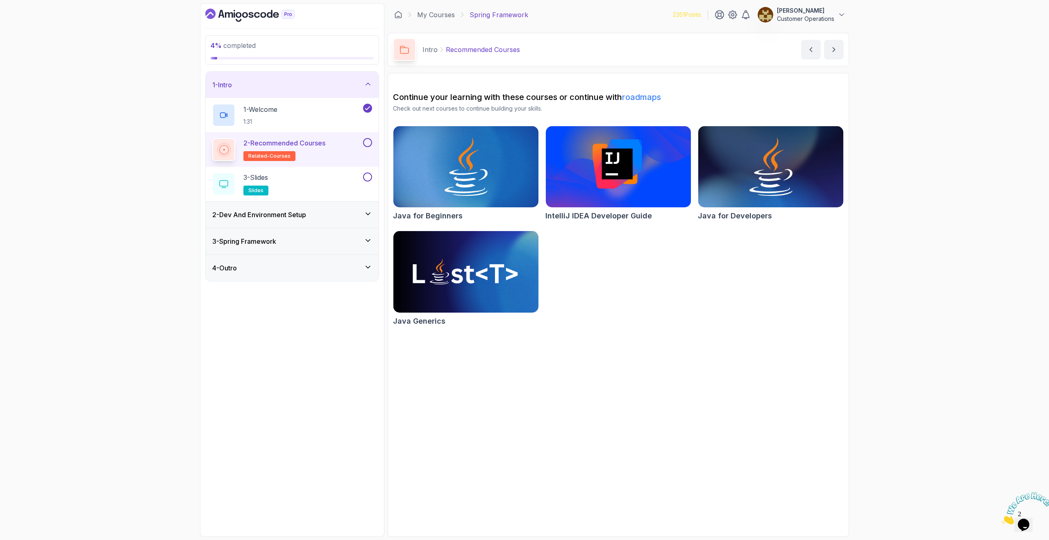
click at [365, 144] on button at bounding box center [367, 142] width 9 height 9
click at [366, 176] on button at bounding box center [367, 176] width 9 height 9
click at [320, 74] on div "1 - Intro" at bounding box center [292, 85] width 173 height 26
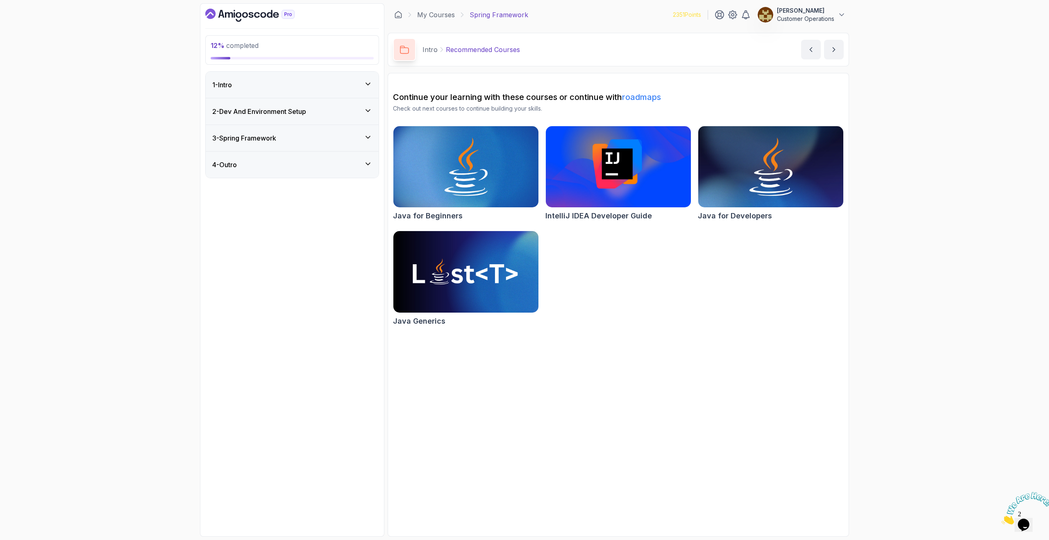
click at [293, 120] on div "2 - Dev And Environment Setup" at bounding box center [292, 111] width 173 height 26
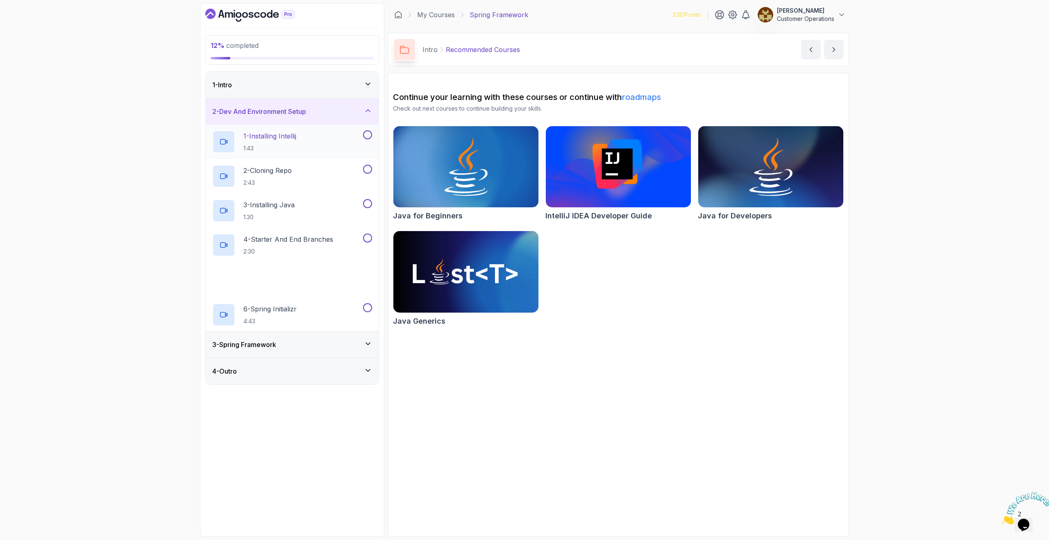
click at [293, 140] on p "1 - Installing Intellij" at bounding box center [269, 136] width 53 height 10
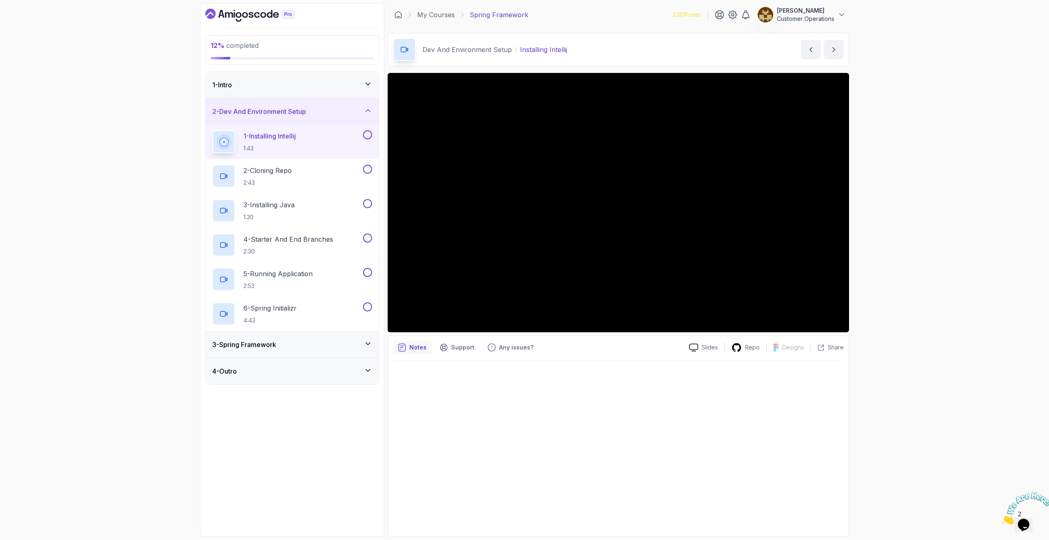
click at [363, 134] on button at bounding box center [367, 134] width 9 height 9
click at [329, 177] on div "2 - Cloning Repo 2:43" at bounding box center [286, 176] width 149 height 23
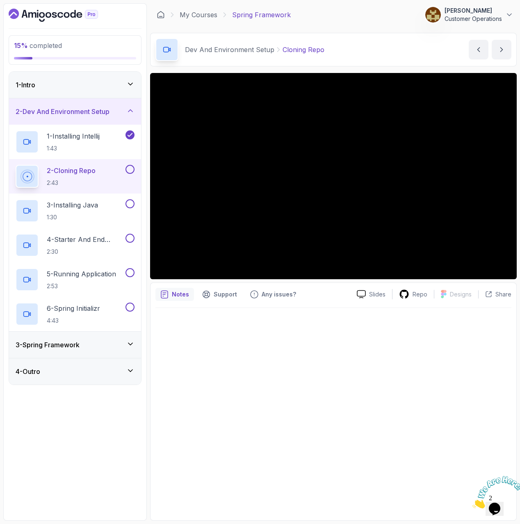
click at [131, 168] on button at bounding box center [129, 169] width 9 height 9
click at [107, 206] on div "3 - Installing Java 1:30" at bounding box center [70, 210] width 108 height 23
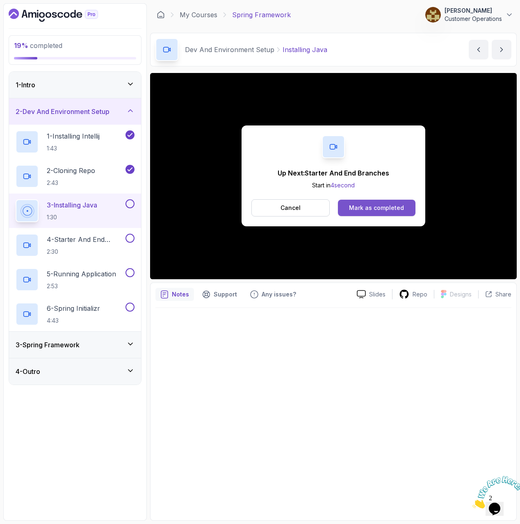
click at [361, 206] on div "Mark as completed" at bounding box center [376, 208] width 55 height 8
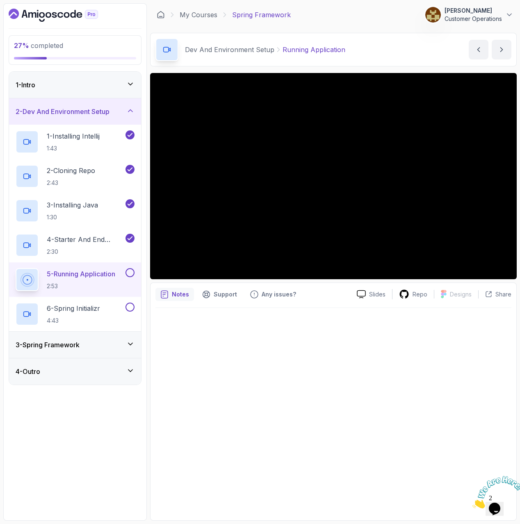
click at [272, 381] on div at bounding box center [333, 411] width 356 height 207
click at [379, 43] on div "Dev And Environment Setup Running Application Running Application by [PERSON_NA…" at bounding box center [333, 50] width 366 height 34
click at [77, 352] on div "3 - Spring Framework" at bounding box center [75, 344] width 132 height 26
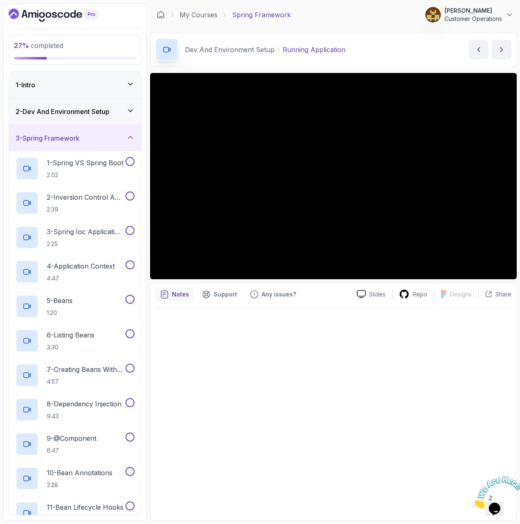
click at [100, 139] on div "3 - Spring Framework" at bounding box center [75, 138] width 119 height 10
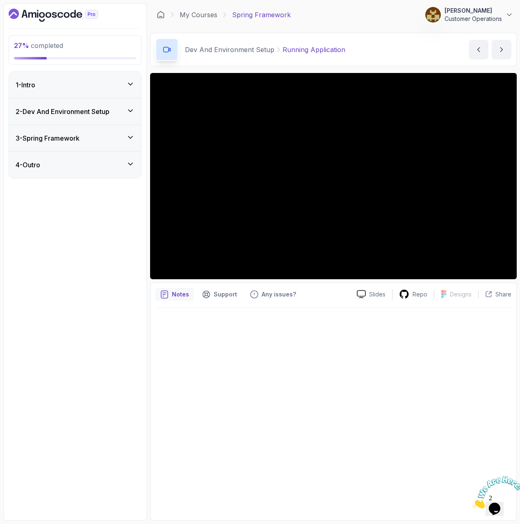
click at [94, 108] on h3 "2 - Dev And Environment Setup" at bounding box center [63, 112] width 94 height 10
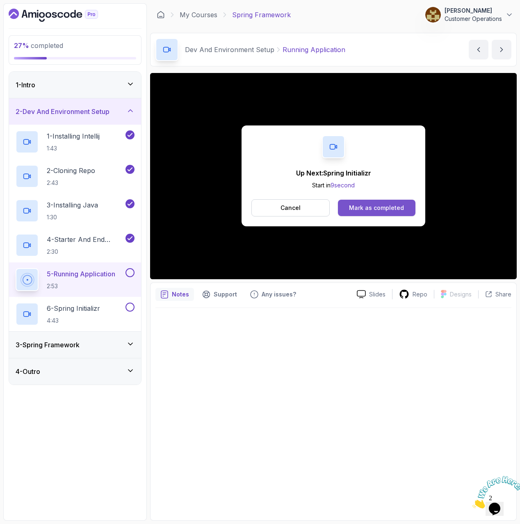
click at [369, 206] on div "Mark as completed" at bounding box center [376, 208] width 55 height 8
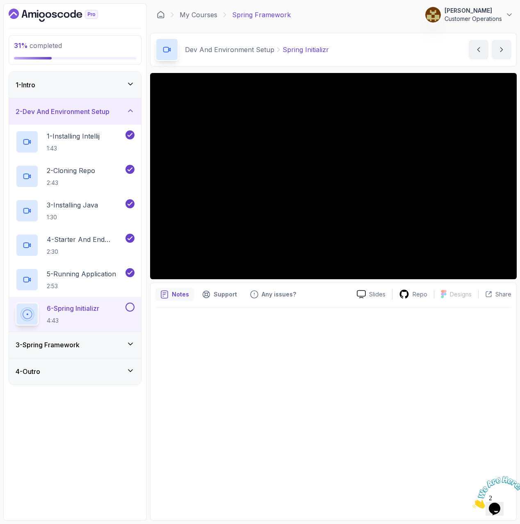
click at [370, 327] on div at bounding box center [333, 411] width 356 height 207
click at [132, 306] on button at bounding box center [129, 306] width 9 height 9
click at [77, 102] on div "2 - Dev And Environment Setup" at bounding box center [75, 111] width 132 height 26
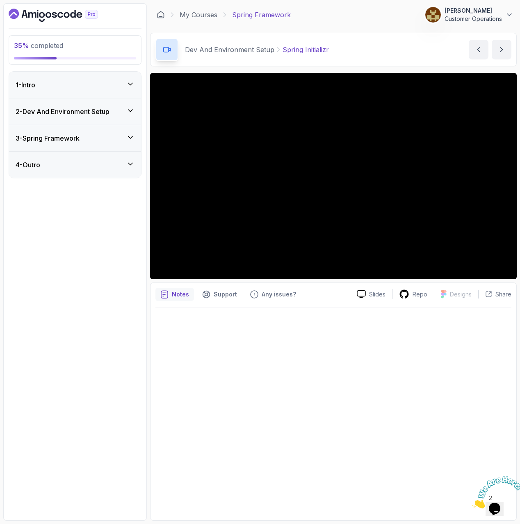
click at [68, 140] on h3 "3 - Spring Framework" at bounding box center [48, 138] width 64 height 10
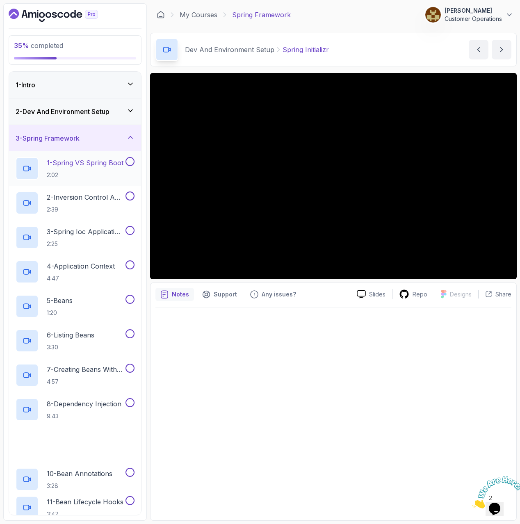
click at [97, 163] on p "1 - Spring VS Spring Boot" at bounding box center [85, 163] width 77 height 10
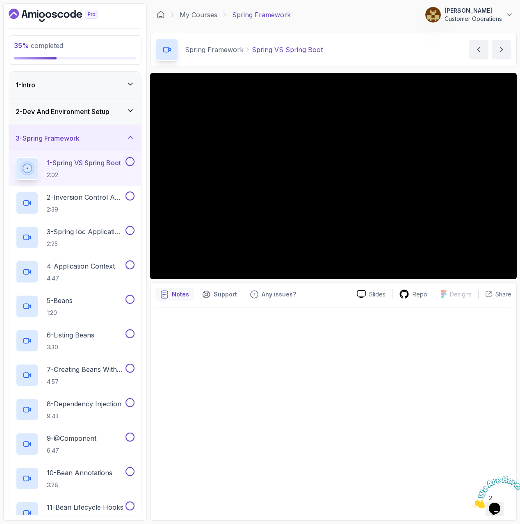
click at [371, 59] on div "Spring Framework Spring VS Spring Boot Spring VS Spring Boot by [PERSON_NAME]" at bounding box center [333, 50] width 366 height 34
drag, startPoint x: 327, startPoint y: 355, endPoint x: 324, endPoint y: 350, distance: 6.5
click at [327, 355] on div at bounding box center [333, 411] width 356 height 207
click at [389, 403] on div at bounding box center [333, 411] width 356 height 207
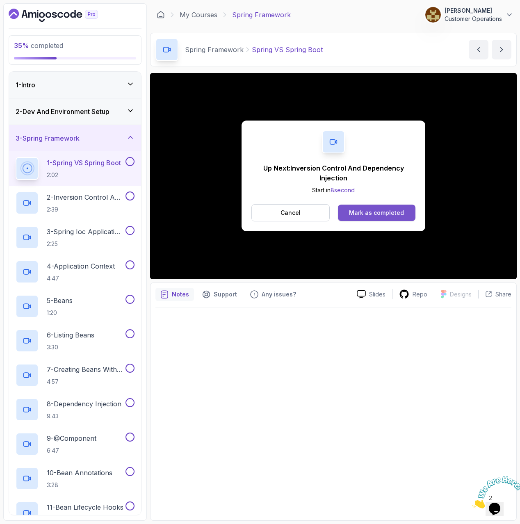
click at [370, 213] on div "Mark as completed" at bounding box center [376, 213] width 55 height 8
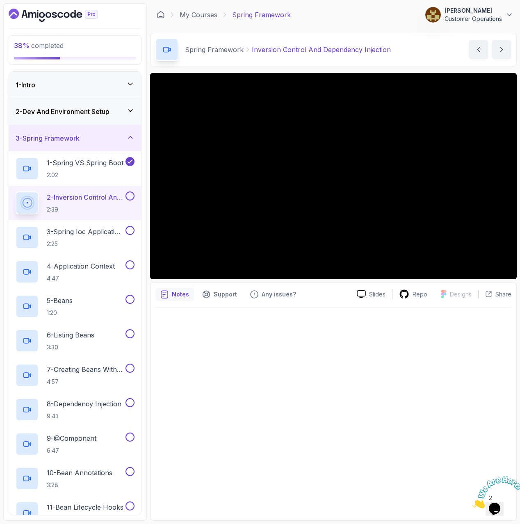
drag, startPoint x: 291, startPoint y: 410, endPoint x: 288, endPoint y: 407, distance: 4.4
click at [290, 410] on div at bounding box center [333, 411] width 356 height 207
click at [358, 369] on div at bounding box center [333, 411] width 356 height 207
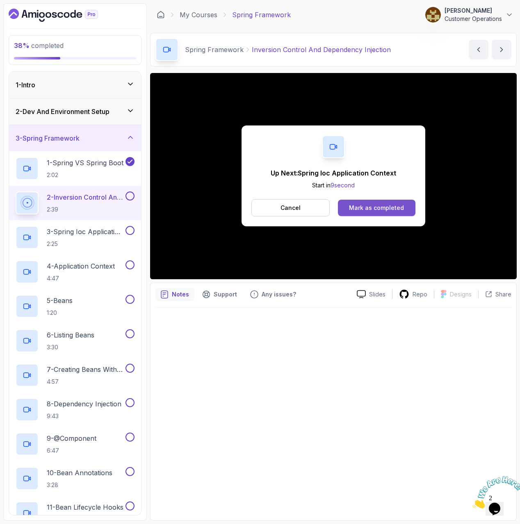
click at [369, 207] on div "Mark as completed" at bounding box center [376, 208] width 55 height 8
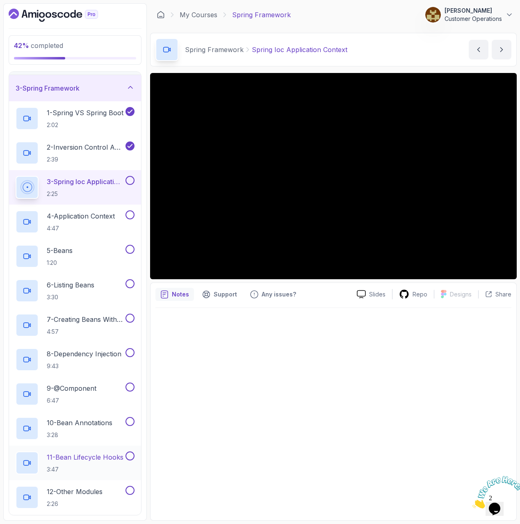
scroll to position [144, 0]
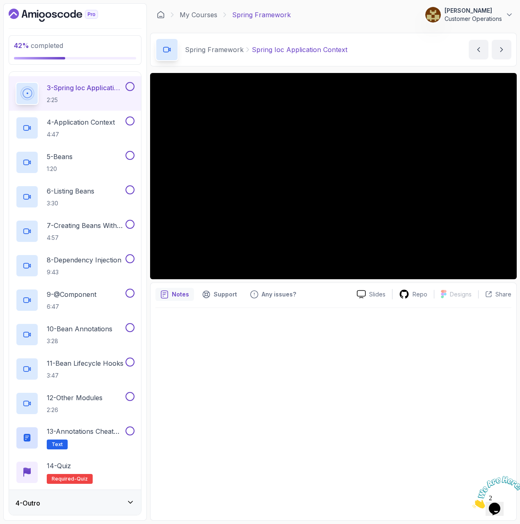
click at [268, 388] on div at bounding box center [333, 411] width 356 height 207
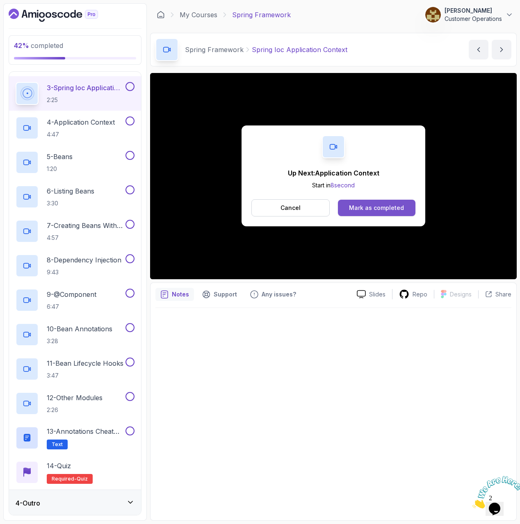
click at [387, 209] on div "Mark as completed" at bounding box center [376, 208] width 55 height 8
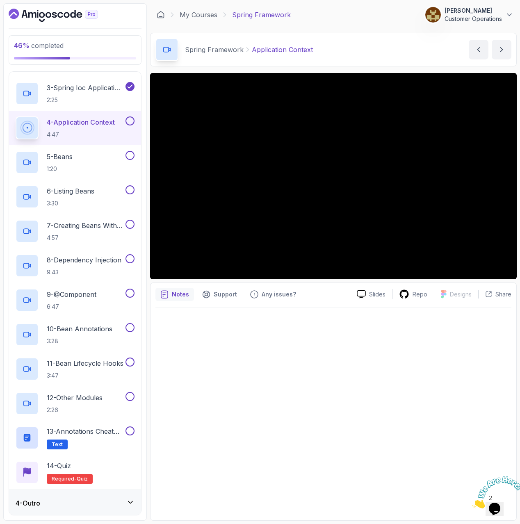
click at [353, 397] on div at bounding box center [333, 411] width 356 height 207
click at [314, 364] on div at bounding box center [333, 411] width 356 height 207
drag, startPoint x: 309, startPoint y: 351, endPoint x: 323, endPoint y: 253, distance: 98.9
click at [310, 349] on div at bounding box center [333, 411] width 356 height 207
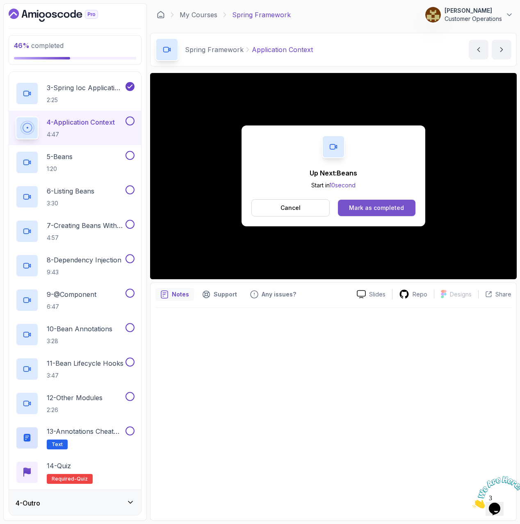
click at [384, 201] on button "Mark as completed" at bounding box center [376, 208] width 77 height 16
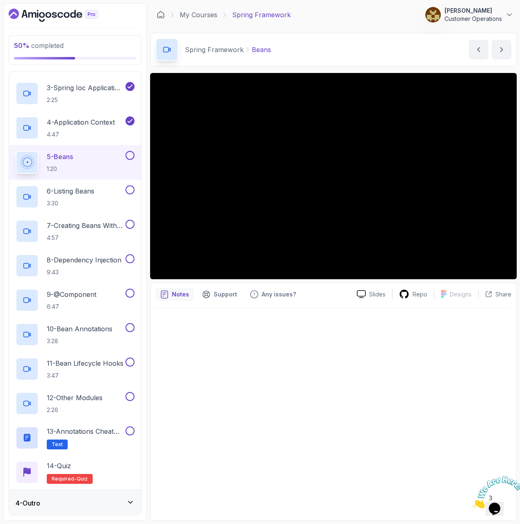
click at [404, 411] on div at bounding box center [333, 411] width 356 height 207
click at [357, 432] on div at bounding box center [333, 411] width 356 height 207
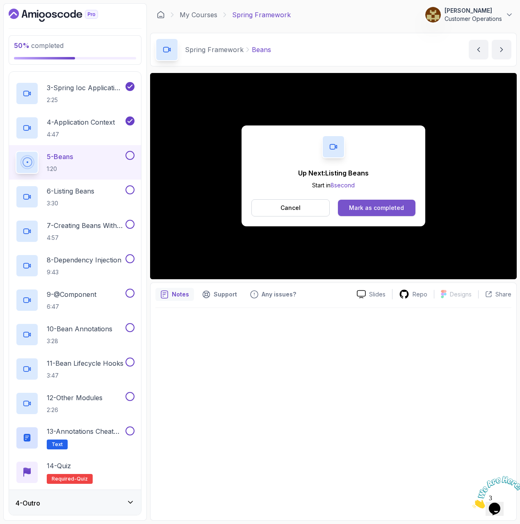
click at [353, 209] on div "Mark as completed" at bounding box center [376, 208] width 55 height 8
